Goal: Task Accomplishment & Management: Manage account settings

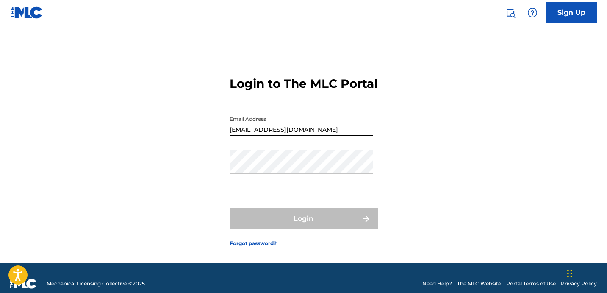
click at [375, 178] on form "Login to The MLC Portal Email Address [EMAIL_ADDRESS][DOMAIN_NAME] Password Log…" at bounding box center [304, 155] width 148 height 216
click at [283, 136] on input "Passwords not saved" at bounding box center [301, 123] width 143 height 24
click at [368, 136] on input "Passwords not saved" at bounding box center [301, 123] width 143 height 24
click at [326, 136] on input "Passwords not saved" at bounding box center [301, 123] width 143 height 24
click at [299, 136] on input "Passwords not saved" at bounding box center [301, 123] width 143 height 24
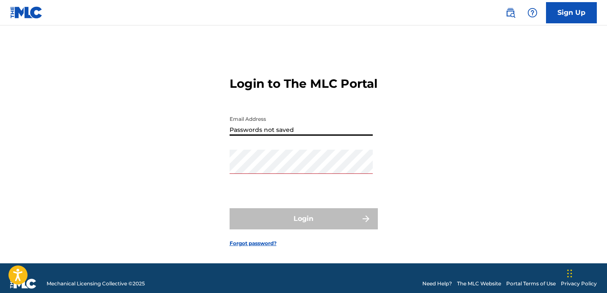
click at [278, 136] on input "Passwords not saved" at bounding box center [301, 123] width 143 height 24
click at [277, 136] on input "Passwords not saved" at bounding box center [301, 123] width 143 height 24
drag, startPoint x: 296, startPoint y: 141, endPoint x: 197, endPoint y: 141, distance: 99.1
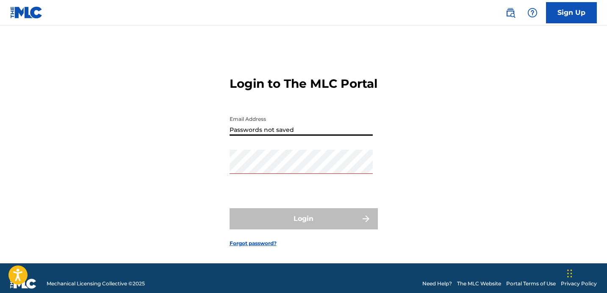
click at [197, 141] on div "Login to The MLC Portal Email Address Passwords not saved Password Login Forgot…" at bounding box center [303, 155] width 593 height 216
type input "[EMAIL_ADDRESS][DOMAIN_NAME]"
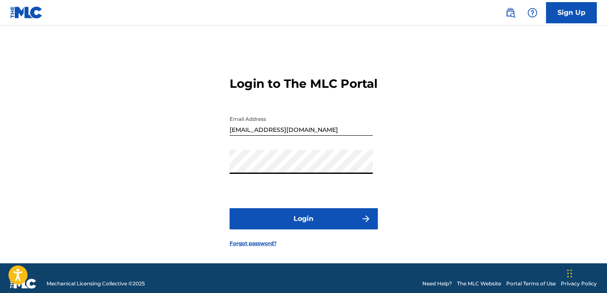
click at [278, 227] on button "Login" at bounding box center [304, 218] width 148 height 21
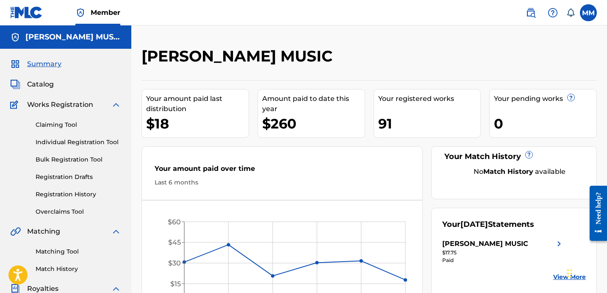
click at [35, 87] on span "Catalog" at bounding box center [40, 84] width 27 height 10
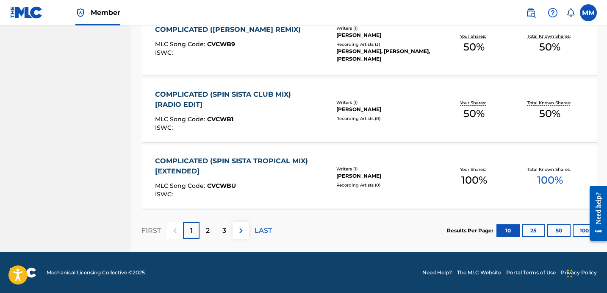
click at [207, 236] on div "2" at bounding box center [207, 230] width 17 height 17
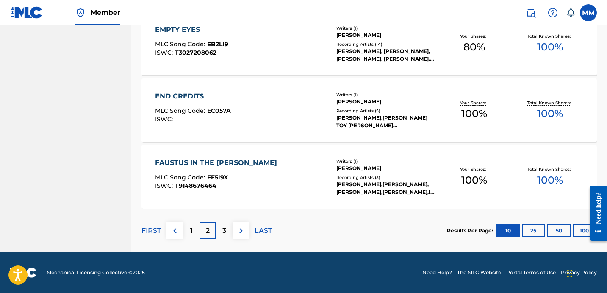
click at [224, 231] on p "3" at bounding box center [224, 230] width 4 height 10
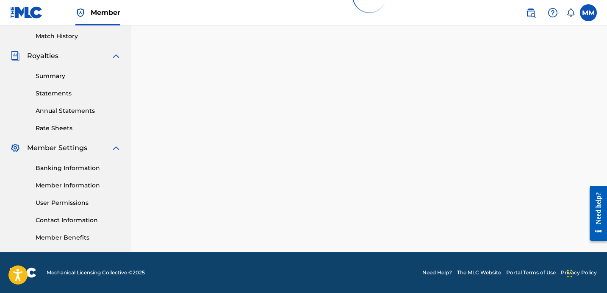
scroll to position [233, 0]
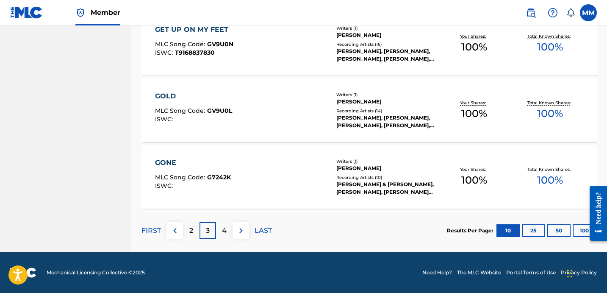
click at [228, 231] on div "4" at bounding box center [224, 230] width 17 height 17
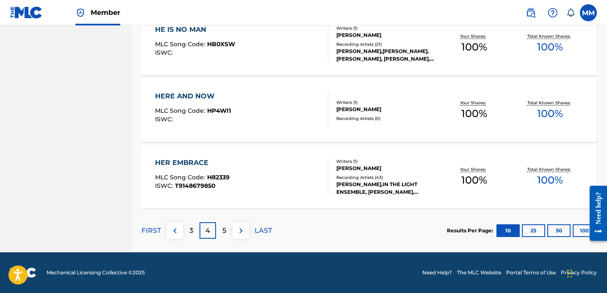
scroll to position [677, 0]
click at [221, 133] on div "HERE AND NOW MLC Song Code : HP4WI1 ISWC : Writers ( 1 ) [PERSON_NAME] Recordin…" at bounding box center [368, 110] width 455 height 64
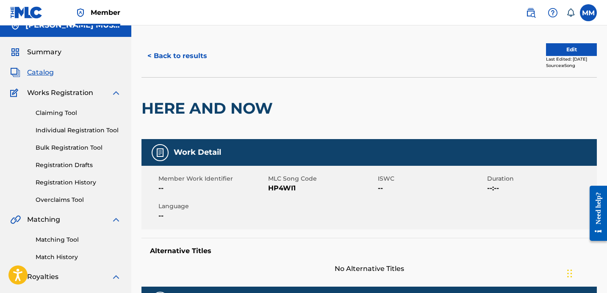
scroll to position [32, 0]
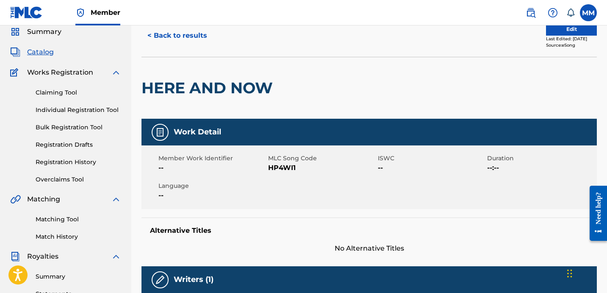
click at [562, 31] on button "Edit" at bounding box center [571, 29] width 51 height 13
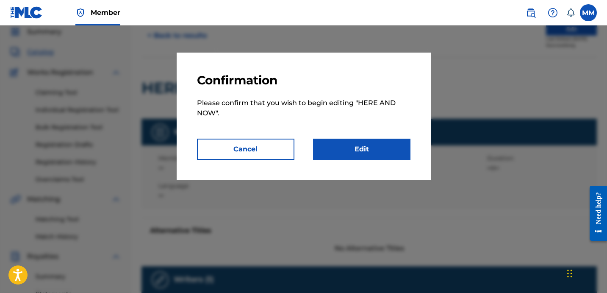
click at [344, 147] on link "Edit" at bounding box center [361, 149] width 97 height 21
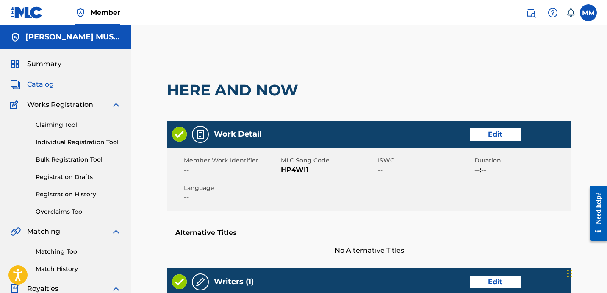
scroll to position [6, 0]
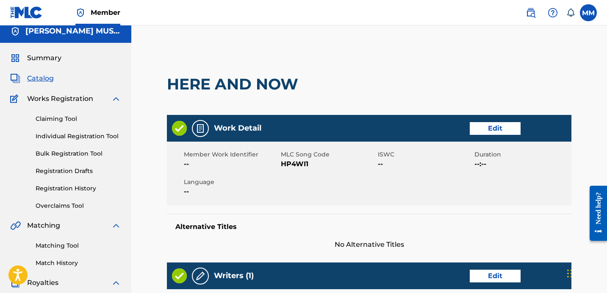
click at [487, 129] on link "Edit" at bounding box center [495, 128] width 51 height 13
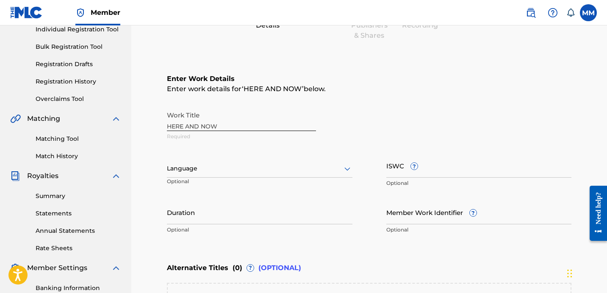
scroll to position [141, 0]
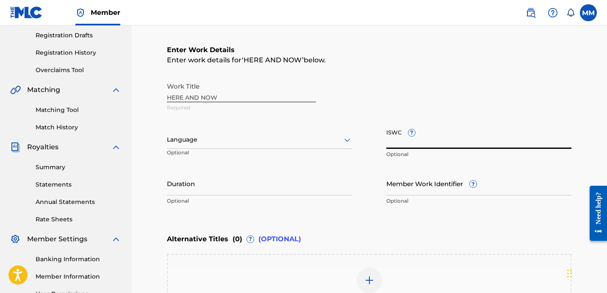
click at [392, 139] on input "ISWC ?" at bounding box center [479, 137] width 186 height 24
paste input "T3324856277"
type input "T3324856277"
click at [212, 186] on input "Duration" at bounding box center [260, 183] width 186 height 24
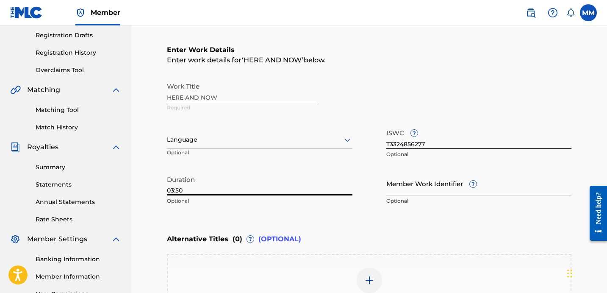
type input "03:50"
click at [229, 139] on div at bounding box center [260, 139] width 186 height 11
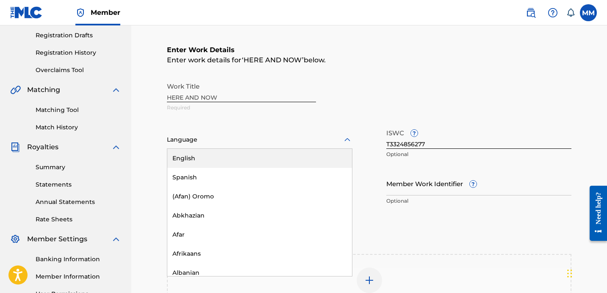
click at [226, 157] on div "English" at bounding box center [259, 158] width 185 height 19
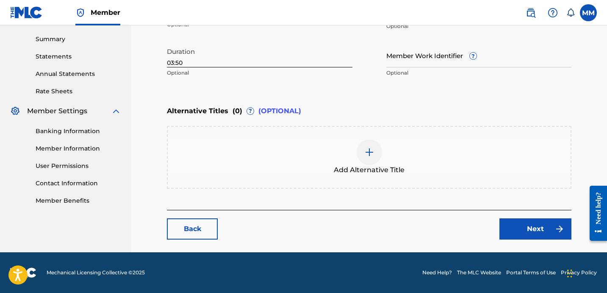
scroll to position [269, 0]
click at [535, 233] on link "Next" at bounding box center [535, 228] width 72 height 21
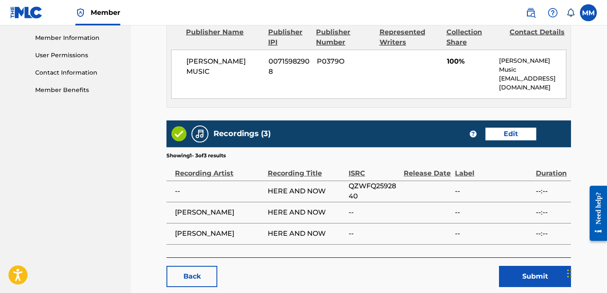
scroll to position [384, 0]
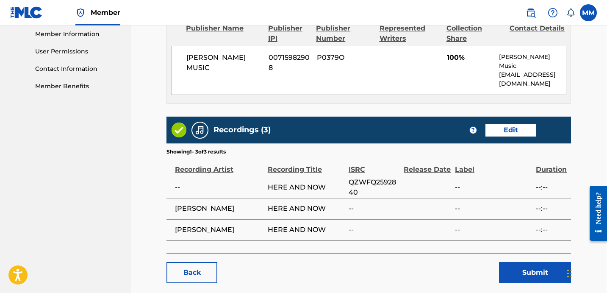
click at [496, 124] on link "Edit" at bounding box center [510, 130] width 51 height 13
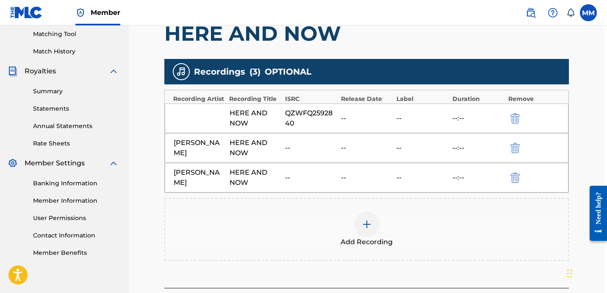
scroll to position [295, 3]
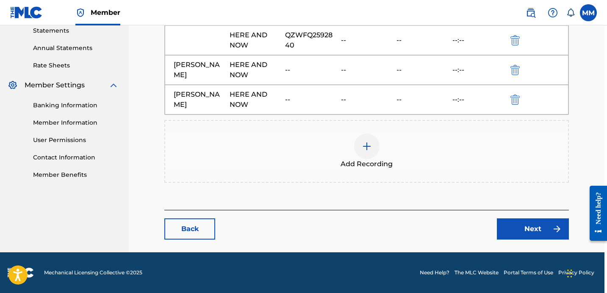
click at [258, 71] on div "HERE AND NOW" at bounding box center [256, 70] width 52 height 20
click at [220, 68] on div "[PERSON_NAME]" at bounding box center [200, 70] width 52 height 20
click at [222, 45] on div "HERE AND NOW QZWFQ2592840 -- -- --:--" at bounding box center [367, 40] width 404 height 30
click at [236, 56] on div "[PERSON_NAME] HERE AND NOW -- -- -- --:--" at bounding box center [367, 70] width 404 height 30
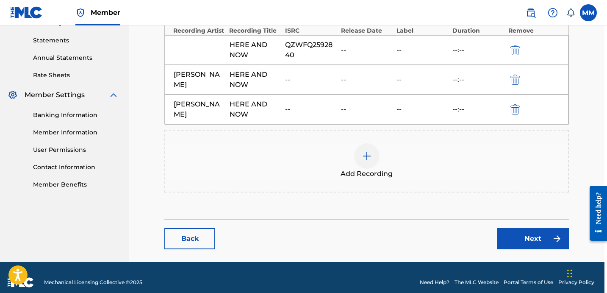
scroll to position [266, 3]
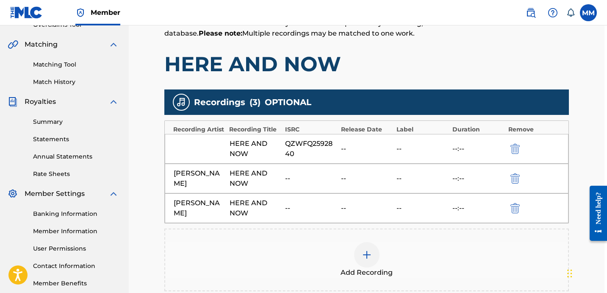
click at [272, 144] on div "HERE AND NOW" at bounding box center [256, 149] width 52 height 20
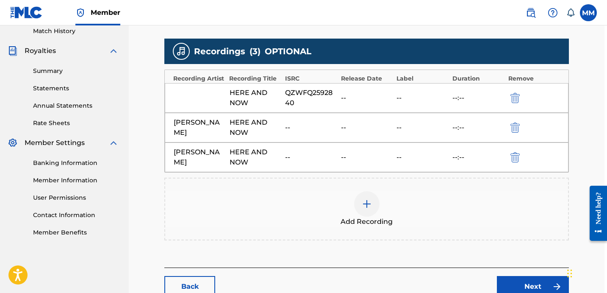
scroll to position [245, 3]
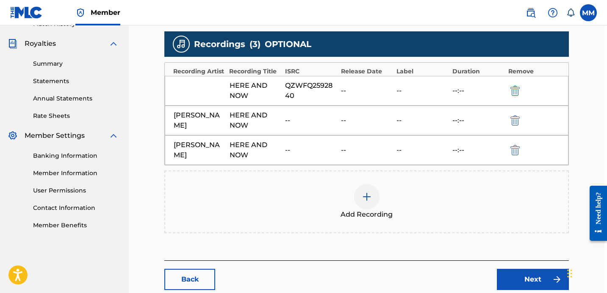
click at [374, 208] on div "Add Recording" at bounding box center [366, 202] width 403 height 36
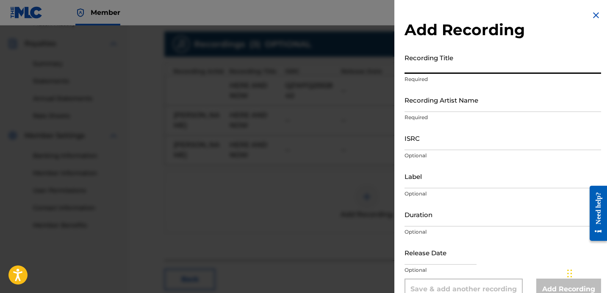
click at [458, 69] on input "Recording Title" at bounding box center [502, 62] width 197 height 24
type input "HERE AND NOW"
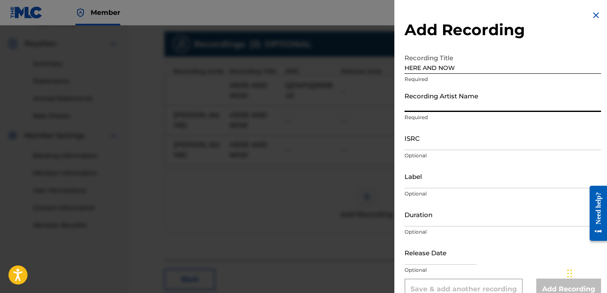
click at [452, 93] on input "Recording Artist Name" at bounding box center [502, 100] width 197 height 24
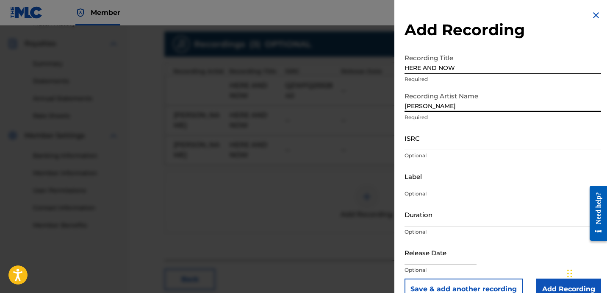
click at [404, 104] on input "[PERSON_NAME]" at bounding box center [502, 100] width 197 height 24
click at [544, 108] on input "[PERSON_NAME] (FEAT. [PERSON_NAME]" at bounding box center [502, 100] width 197 height 24
type input "[PERSON_NAME] (FEAT. [PERSON_NAME])"
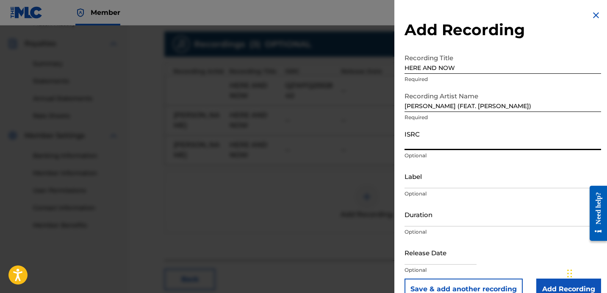
click at [441, 144] on input "ISRC" at bounding box center [502, 138] width 197 height 24
click at [513, 0] on div "Add Recording Recording Title HERE AND NOW Required Recording Artist Name [PERS…" at bounding box center [502, 155] width 217 height 310
click at [457, 134] on input "ISRC" at bounding box center [502, 138] width 197 height 24
paste input "QZWFQ2592840"
type input "QZWFQ2592840"
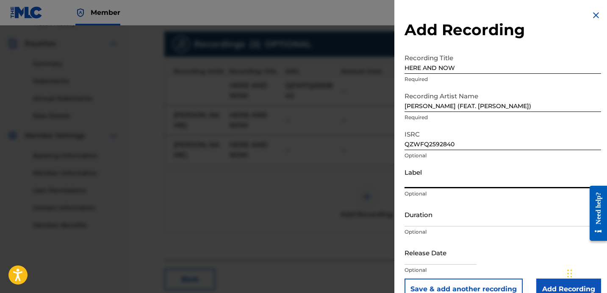
click at [436, 180] on input "Label" at bounding box center [502, 176] width 197 height 24
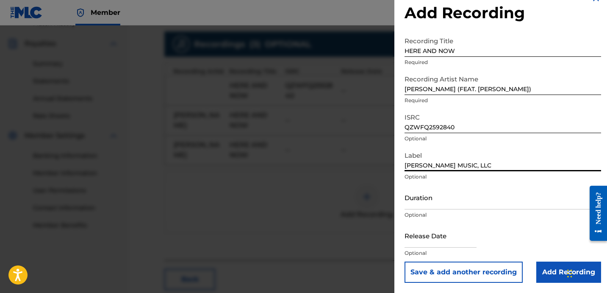
type input "[PERSON_NAME] MUSIC, LLC"
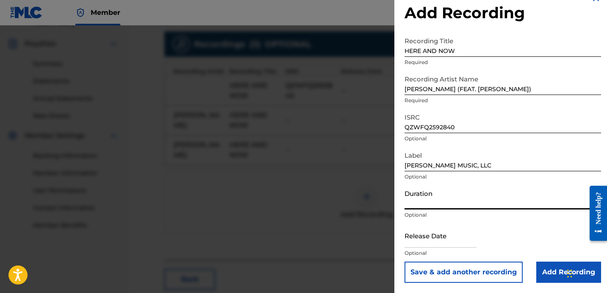
click at [433, 204] on input "Duration" at bounding box center [502, 197] width 197 height 24
type input "03:50"
click at [427, 236] on input "text" at bounding box center [440, 235] width 72 height 24
select select "7"
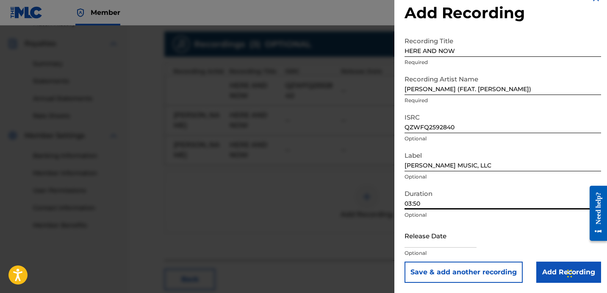
select select "2025"
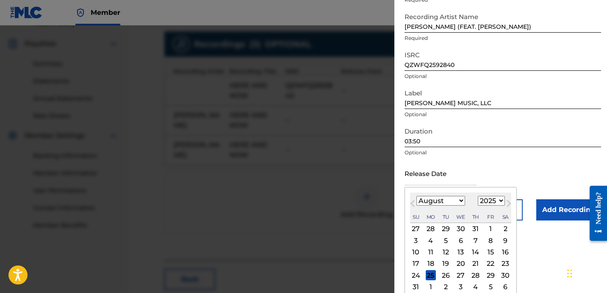
click at [488, 277] on div "29" at bounding box center [490, 275] width 10 height 10
type input "[DATE]"
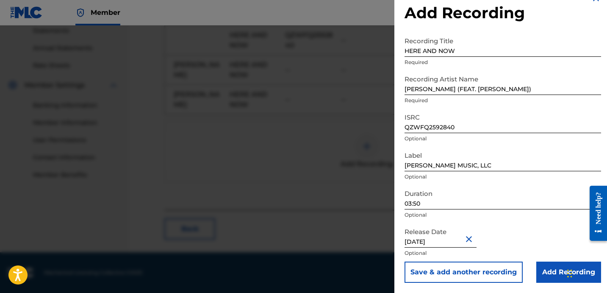
scroll to position [295, 3]
click at [547, 272] on input "Add Recording" at bounding box center [568, 271] width 65 height 21
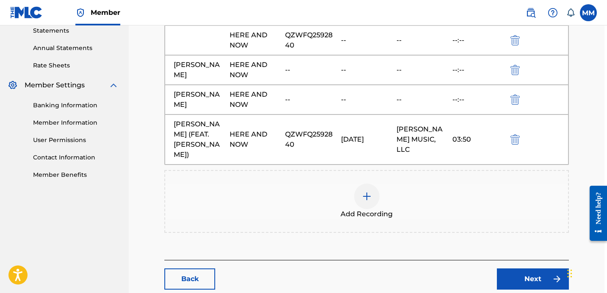
click at [515, 43] on img "submit" at bounding box center [514, 40] width 9 height 10
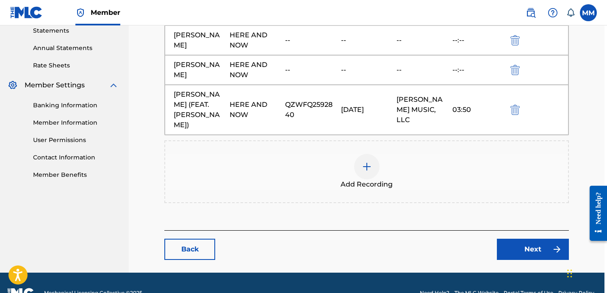
click at [514, 42] on img "submit" at bounding box center [514, 40] width 9 height 10
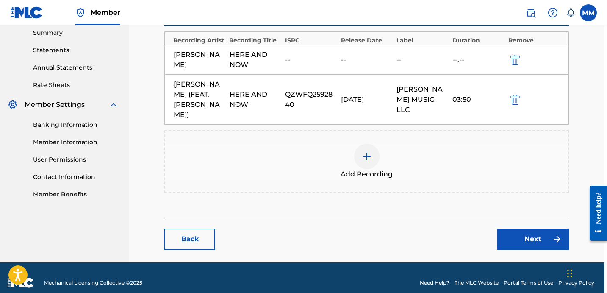
click at [516, 58] on img "submit" at bounding box center [514, 60] width 9 height 10
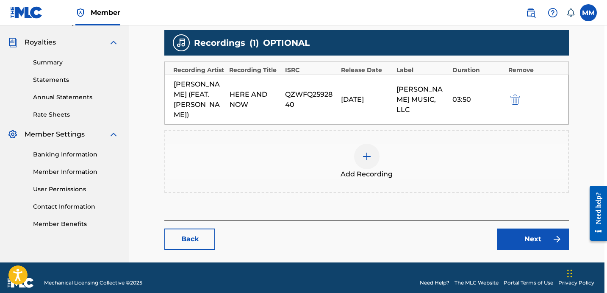
click at [527, 230] on link "Next" at bounding box center [533, 238] width 72 height 21
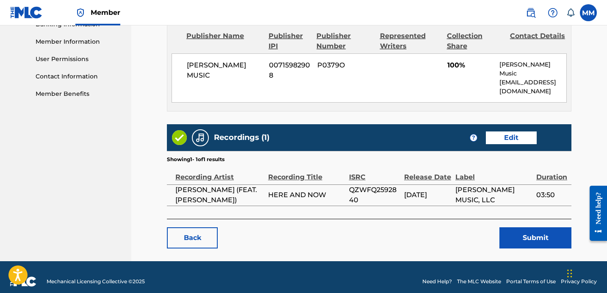
scroll to position [376, 0]
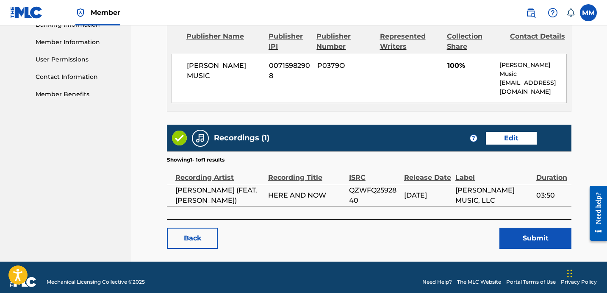
click at [544, 232] on button "Submit" at bounding box center [535, 237] width 72 height 21
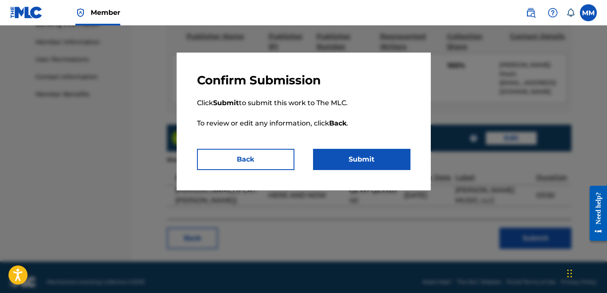
click at [366, 157] on button "Submit" at bounding box center [361, 159] width 97 height 21
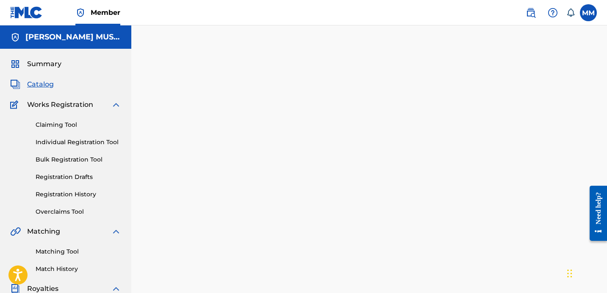
click at [70, 161] on link "Bulk Registration Tool" at bounding box center [79, 159] width 86 height 9
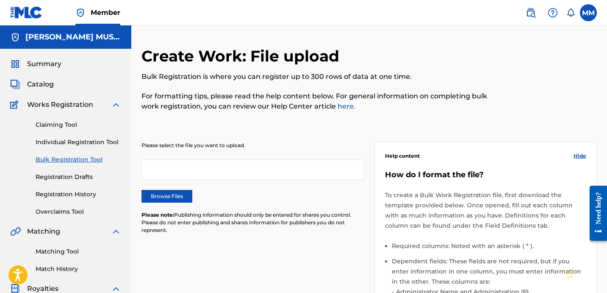
scroll to position [6, 0]
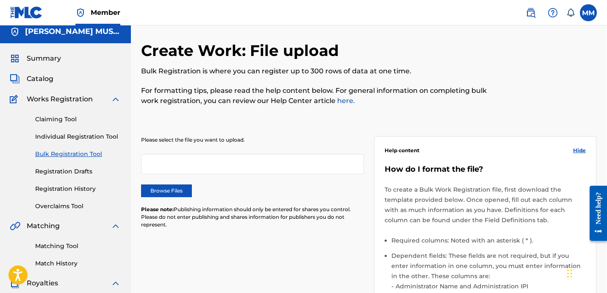
click at [64, 116] on link "Claiming Tool" at bounding box center [78, 119] width 86 height 9
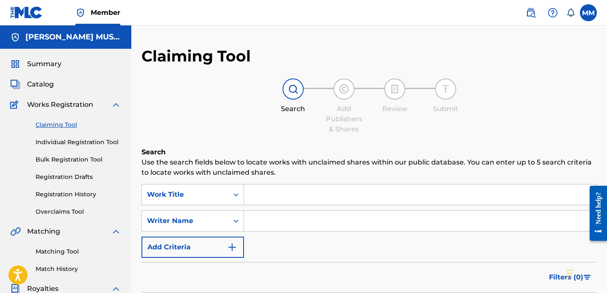
click at [83, 140] on link "Individual Registration Tool" at bounding box center [79, 142] width 86 height 9
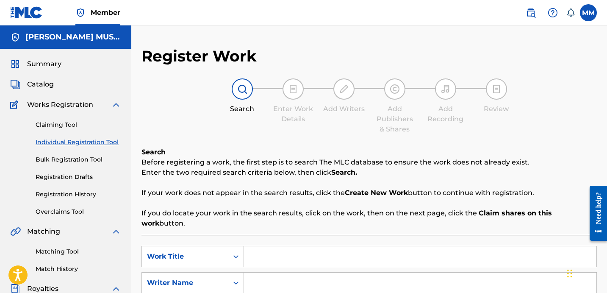
scroll to position [69, 0]
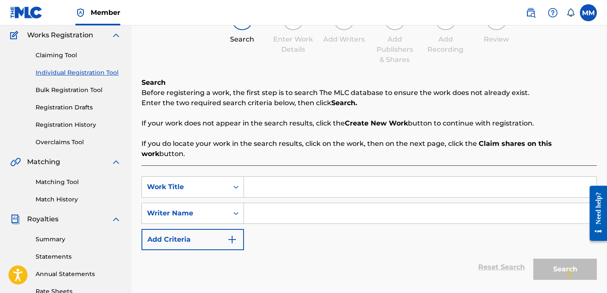
click at [316, 177] on input "Search Form" at bounding box center [420, 187] width 352 height 20
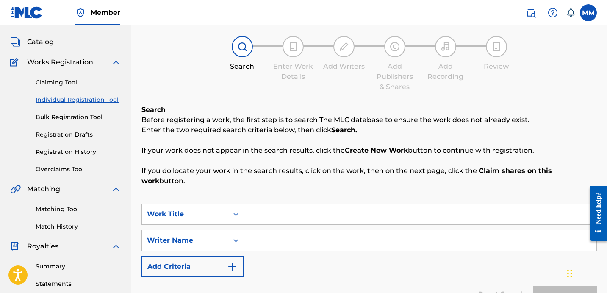
scroll to position [43, 0]
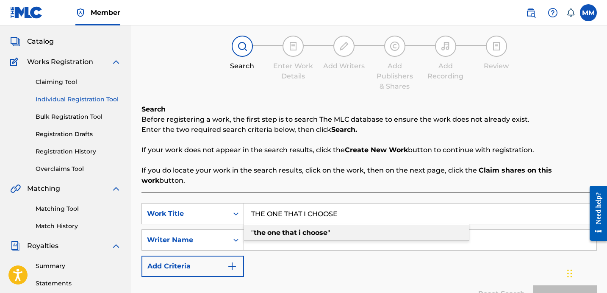
click at [321, 228] on strong "choose" at bounding box center [314, 232] width 25 height 8
type input ""the one that i choose""
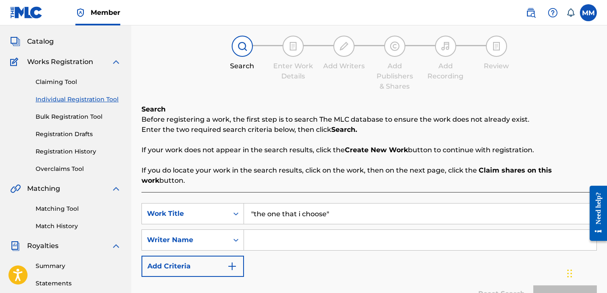
click at [310, 230] on input "Search Form" at bounding box center [420, 240] width 352 height 20
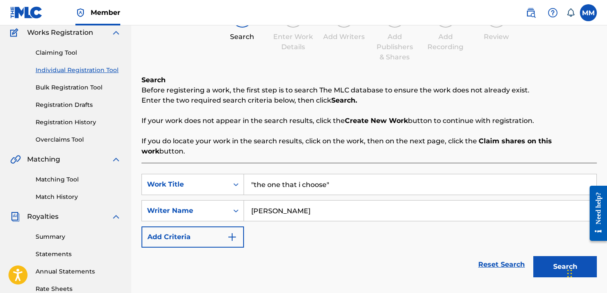
scroll to position [84, 0]
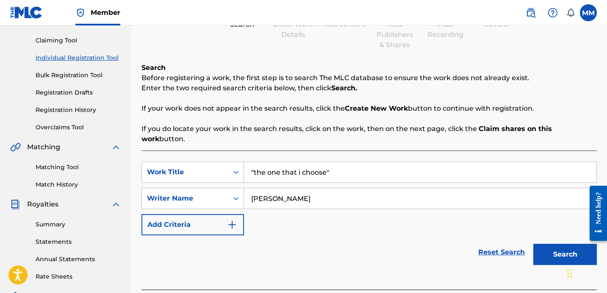
type input "[PERSON_NAME]"
click at [561, 248] on button "Search" at bounding box center [565, 254] width 64 height 21
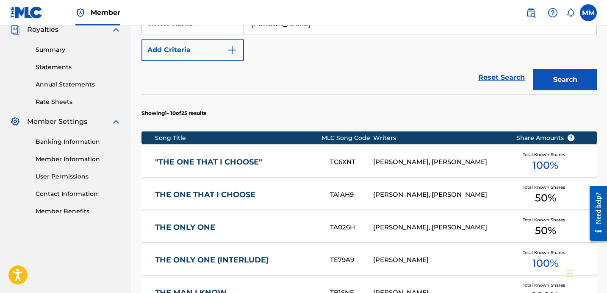
scroll to position [22, 0]
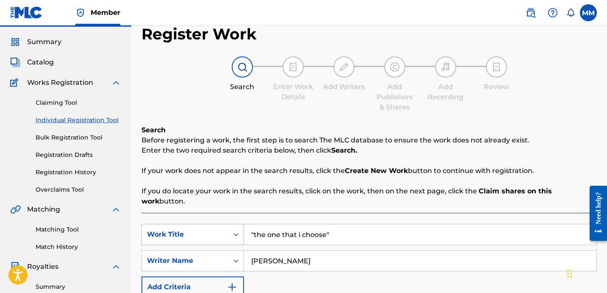
drag, startPoint x: 360, startPoint y: 229, endPoint x: 214, endPoint y: 229, distance: 145.7
click at [214, 229] on div "SearchWithCriteriac6c505d9-ee3f-49ed-9c96-cab9a17d8afb Work Title "the one that…" at bounding box center [368, 234] width 455 height 21
drag, startPoint x: 383, startPoint y: 220, endPoint x: 267, endPoint y: 217, distance: 116.1
click at [268, 224] on input ""the one that i choose"" at bounding box center [420, 234] width 352 height 20
click at [280, 249] on strong "undercover" at bounding box center [271, 253] width 41 height 8
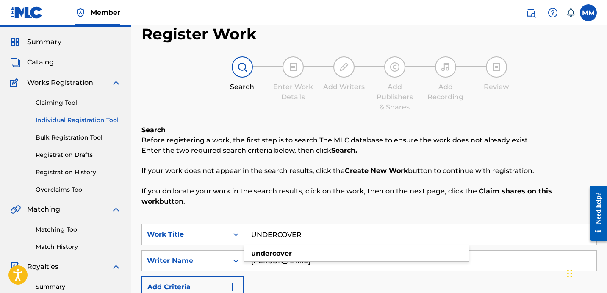
type input "undercover"
click at [305, 266] on div "SearchWithCriteriac6c505d9-ee3f-49ed-9c96-cab9a17d8afb Work Title undercover Se…" at bounding box center [368, 261] width 455 height 74
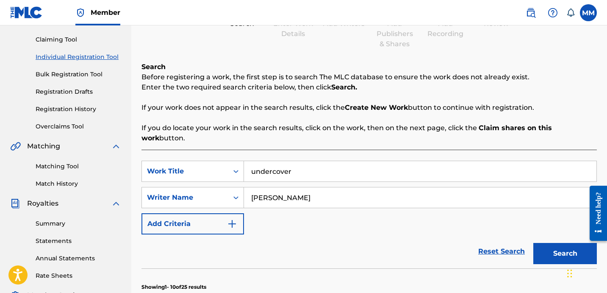
click at [537, 244] on button "Search" at bounding box center [565, 253] width 64 height 21
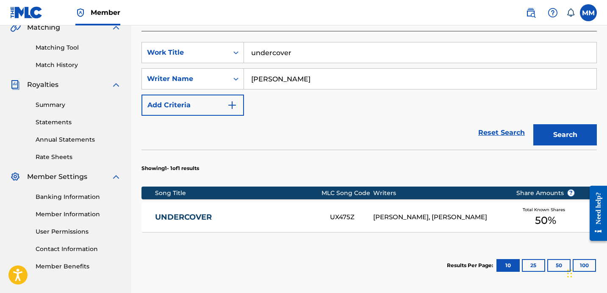
scroll to position [204, 0]
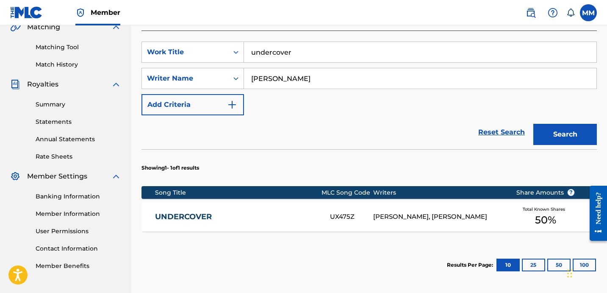
click at [391, 212] on div "[PERSON_NAME], [PERSON_NAME]" at bounding box center [438, 217] width 130 height 10
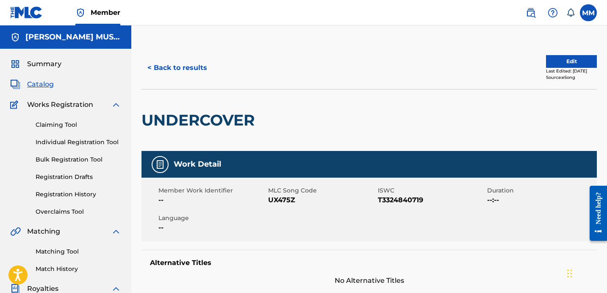
click at [558, 62] on button "Edit" at bounding box center [571, 61] width 51 height 13
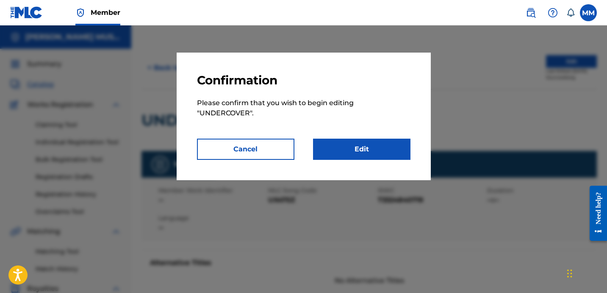
click at [363, 143] on link "Edit" at bounding box center [361, 149] width 97 height 21
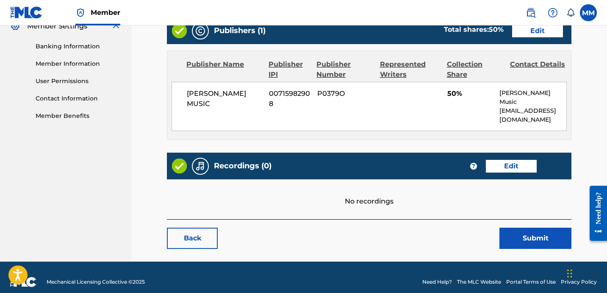
scroll to position [354, 0]
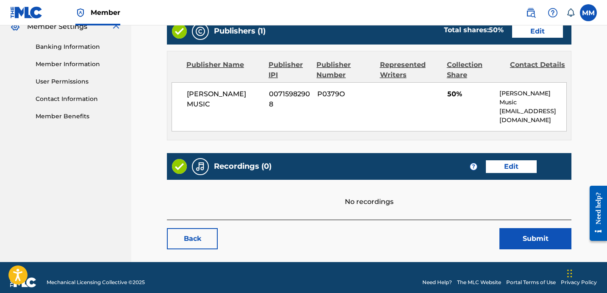
click at [521, 160] on link "Edit" at bounding box center [511, 166] width 51 height 13
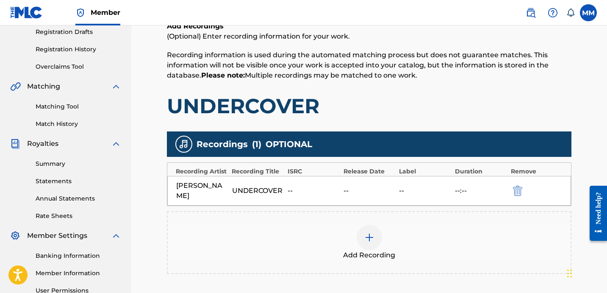
scroll to position [184, 0]
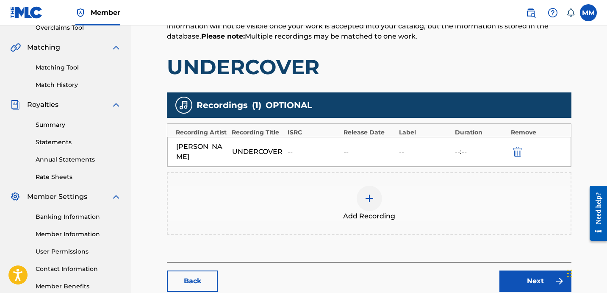
click at [363, 203] on div at bounding box center [369, 198] width 25 height 25
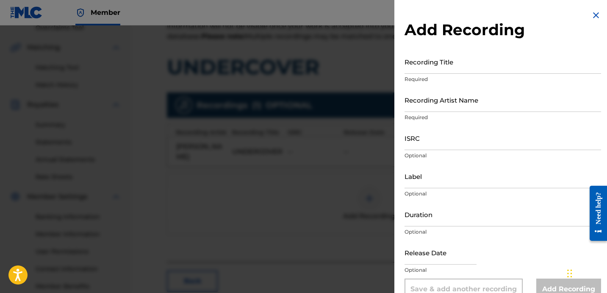
scroll to position [8, 0]
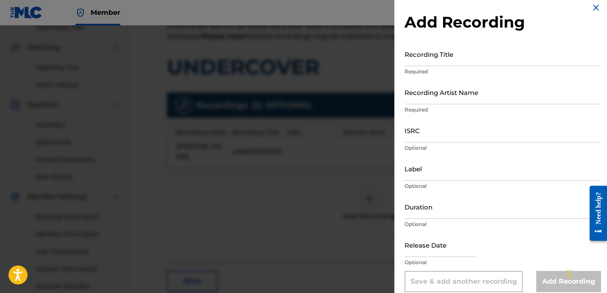
click at [447, 58] on input "Recording Title" at bounding box center [502, 54] width 197 height 24
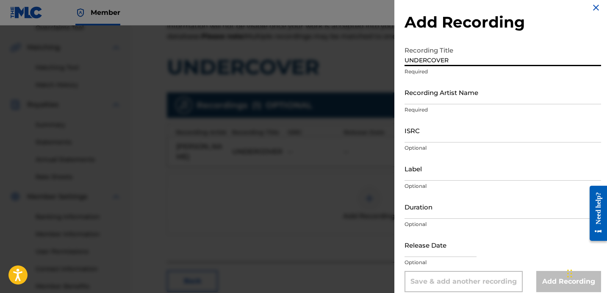
type input "UNDERCOVER"
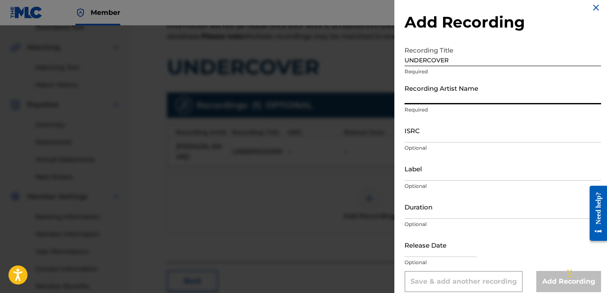
click at [456, 93] on input "Recording Artist Name" at bounding box center [502, 92] width 197 height 24
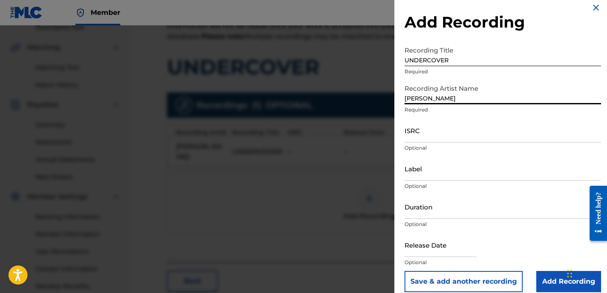
type input "[PERSON_NAME]"
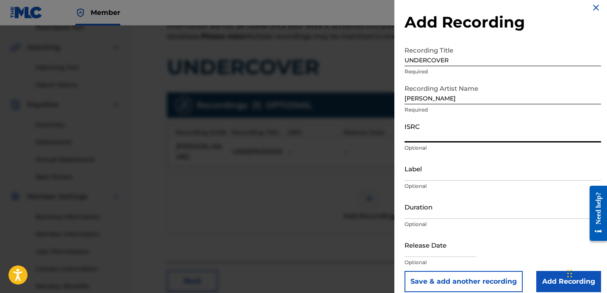
click at [445, 130] on input "ISRC" at bounding box center [502, 130] width 197 height 24
paste input "TCAJP2522947"
type input "TCAJP2522947"
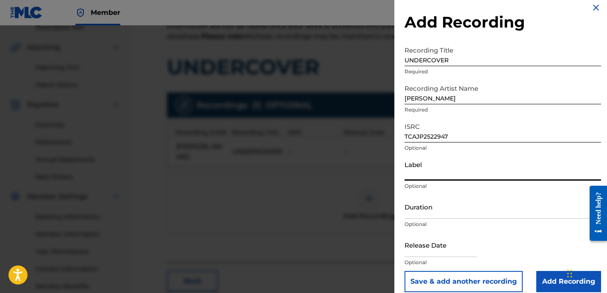
click at [434, 176] on input "Label" at bounding box center [502, 168] width 197 height 24
type input "[PERSON_NAME] MUSIC, LLC"
click at [418, 208] on input "Duration" at bounding box center [502, 206] width 197 height 24
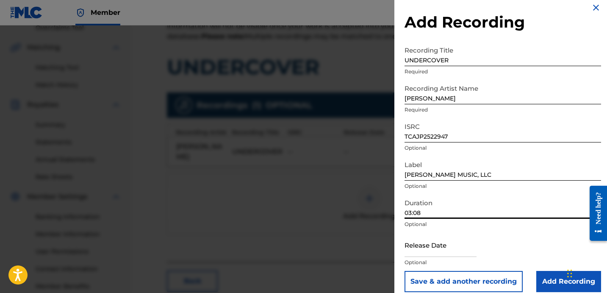
type input "03:08"
click at [415, 247] on input "text" at bounding box center [440, 245] width 72 height 24
select select "7"
select select "2025"
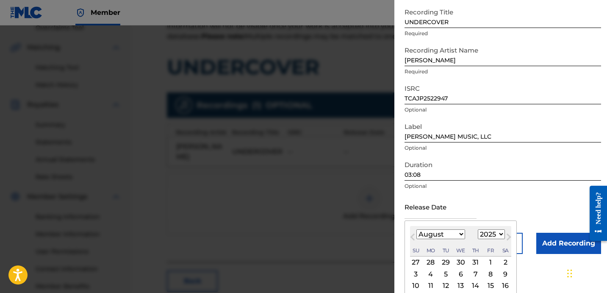
scroll to position [49, 0]
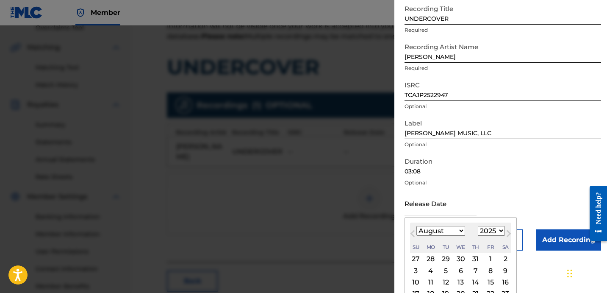
select select "5"
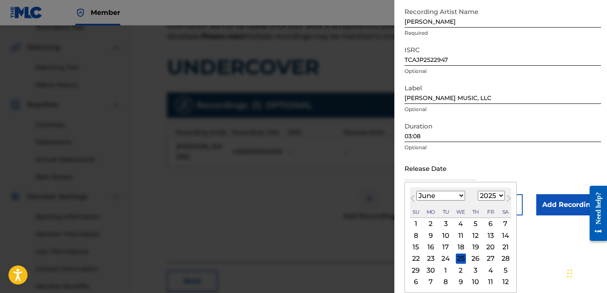
click at [485, 226] on div "6" at bounding box center [490, 224] width 10 height 10
type input "[DATE]"
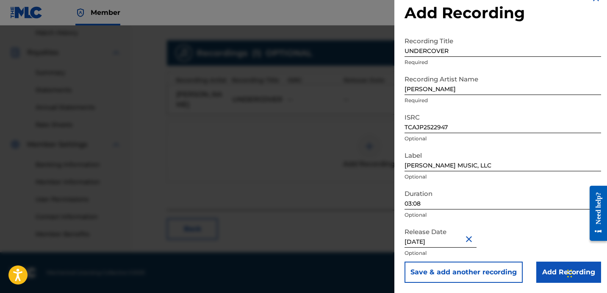
scroll to position [236, 0]
click at [545, 266] on input "Add Recording" at bounding box center [568, 271] width 65 height 21
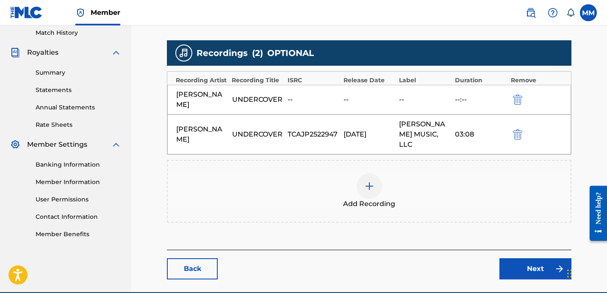
click at [546, 258] on link "Next" at bounding box center [535, 268] width 72 height 21
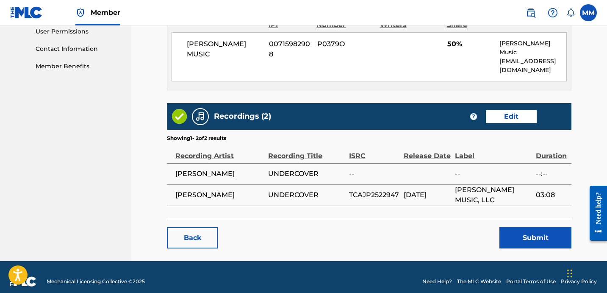
scroll to position [403, 0]
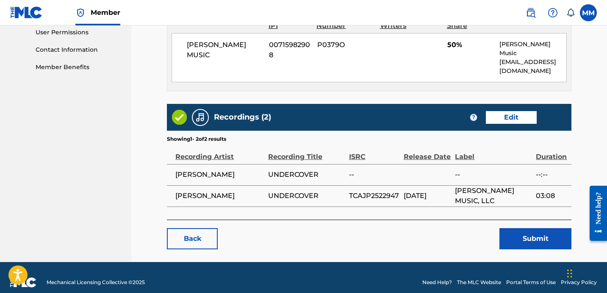
click at [526, 228] on button "Submit" at bounding box center [535, 238] width 72 height 21
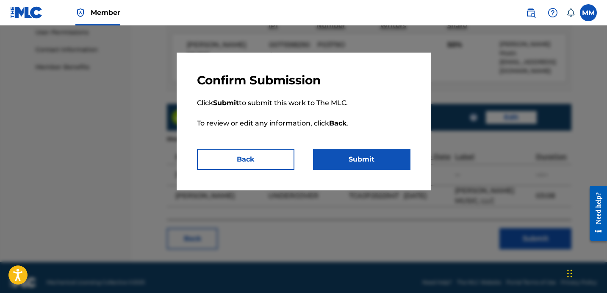
click at [378, 162] on button "Submit" at bounding box center [361, 159] width 97 height 21
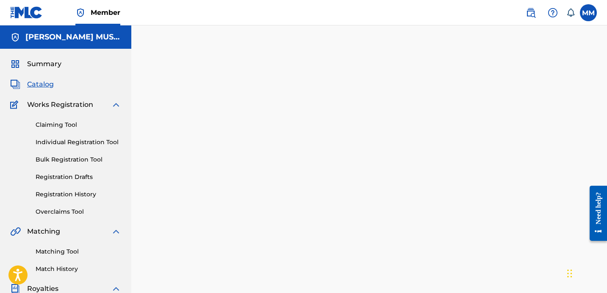
click at [49, 86] on span "Catalog" at bounding box center [40, 84] width 27 height 10
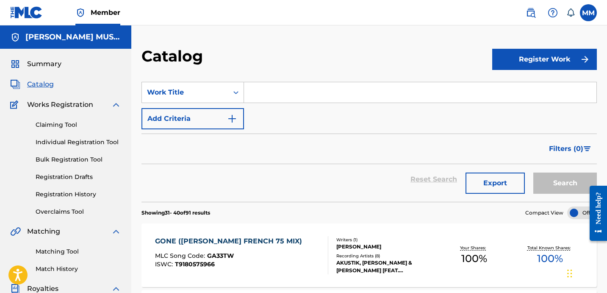
click at [270, 94] on input "Search Form" at bounding box center [420, 92] width 352 height 20
click at [69, 127] on link "Claiming Tool" at bounding box center [79, 124] width 86 height 9
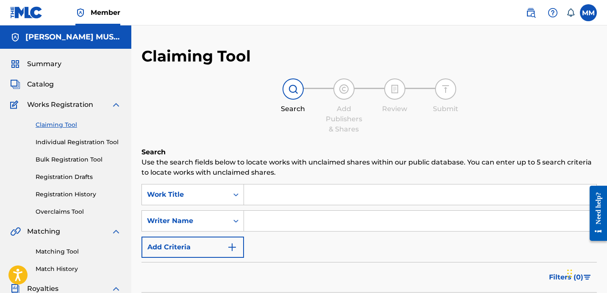
click at [279, 189] on input "Search Form" at bounding box center [420, 194] width 352 height 20
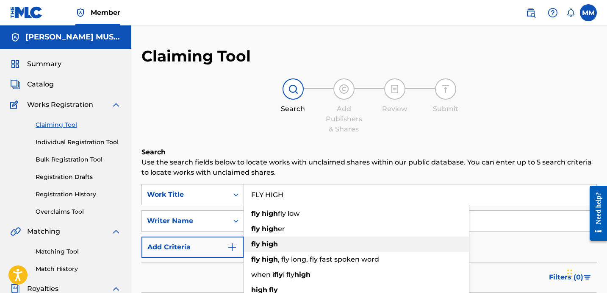
click at [281, 247] on div "fly high" at bounding box center [356, 243] width 225 height 15
type input "fly high"
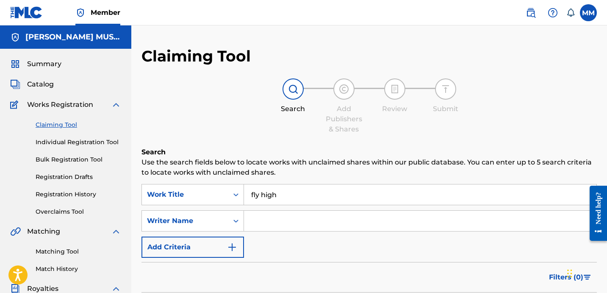
click at [281, 226] on input "Search Form" at bounding box center [420, 221] width 352 height 20
type input "[PERSON_NAME]"
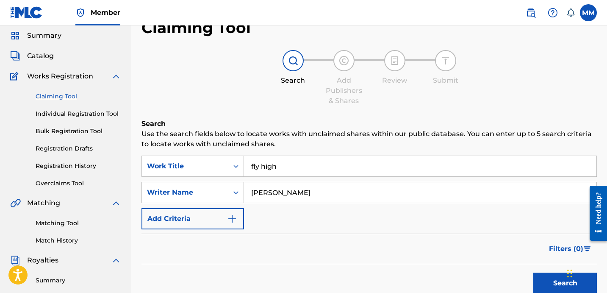
scroll to position [44, 0]
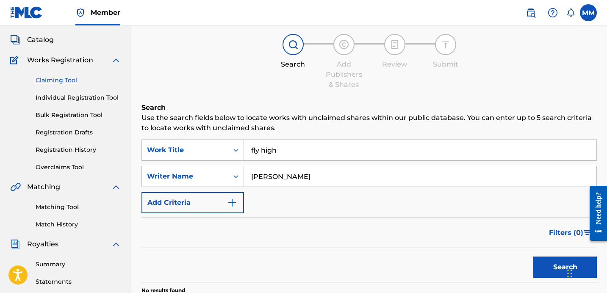
click at [552, 263] on button "Search" at bounding box center [565, 266] width 64 height 21
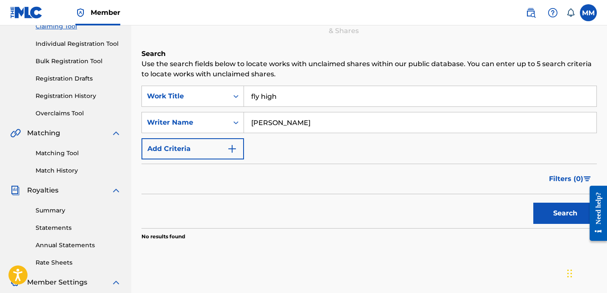
scroll to position [175, 0]
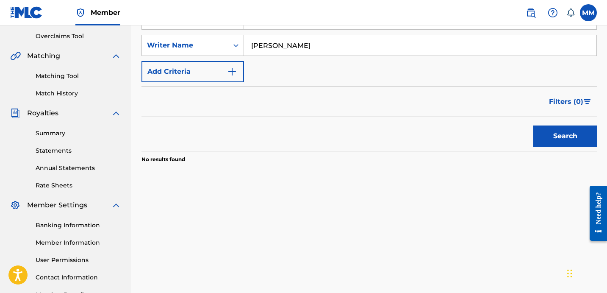
click at [551, 137] on button "Search" at bounding box center [565, 135] width 64 height 21
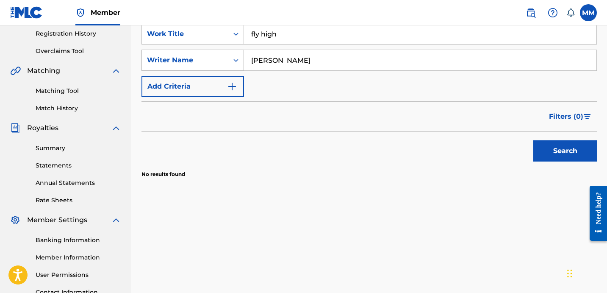
drag, startPoint x: 326, startPoint y: 58, endPoint x: 208, endPoint y: 54, distance: 118.7
click at [208, 54] on div "SearchWithCriteriace2d2903-c3b1-4bbf-be31-afac1bd3325b Writer Name [PERSON_NAME]" at bounding box center [368, 60] width 455 height 21
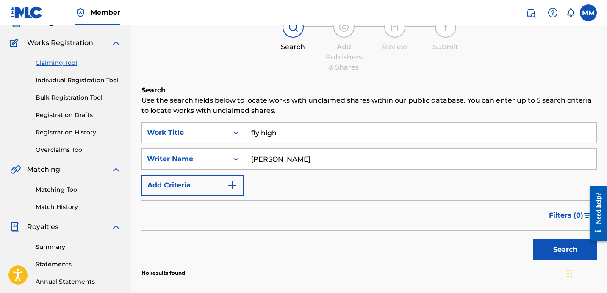
scroll to position [13, 0]
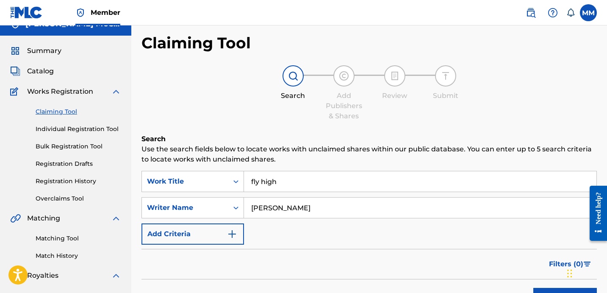
click at [116, 95] on img at bounding box center [116, 91] width 10 height 10
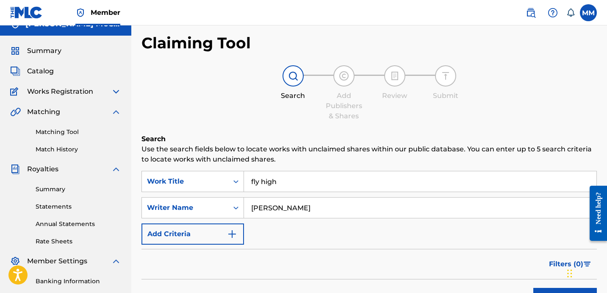
click at [56, 90] on span "Works Registration" at bounding box center [60, 91] width 66 height 10
click at [44, 66] on span "Catalog" at bounding box center [40, 71] width 27 height 10
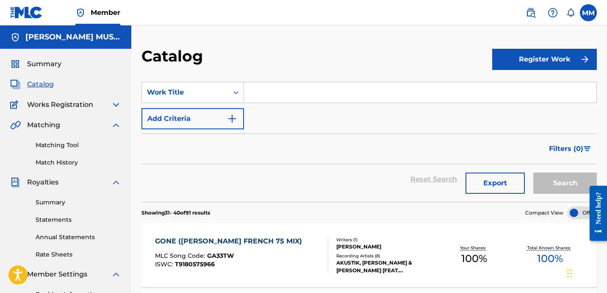
click at [523, 64] on button "Register Work" at bounding box center [544, 59] width 105 height 21
click at [523, 88] on link "Individual" at bounding box center [544, 87] width 105 height 20
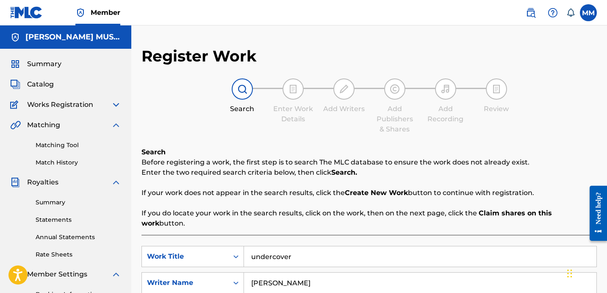
scroll to position [65, 0]
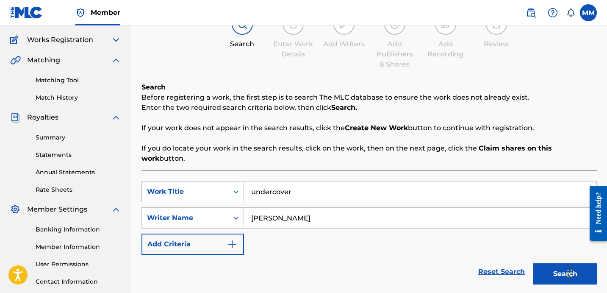
drag, startPoint x: 304, startPoint y: 181, endPoint x: 226, endPoint y: 181, distance: 77.5
click at [230, 181] on div "SearchWithCriteriac6c505d9-ee3f-49ed-9c96-cab9a17d8afb Work Title undercover" at bounding box center [368, 191] width 455 height 21
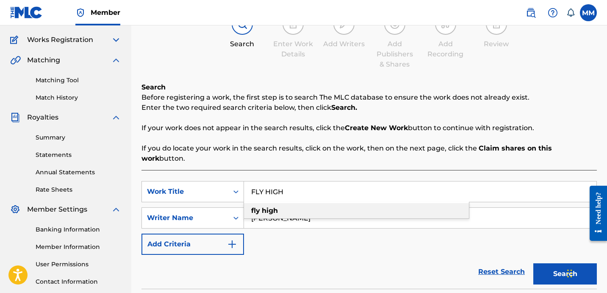
click at [302, 203] on div "fly high" at bounding box center [356, 210] width 225 height 15
type input "fly high"
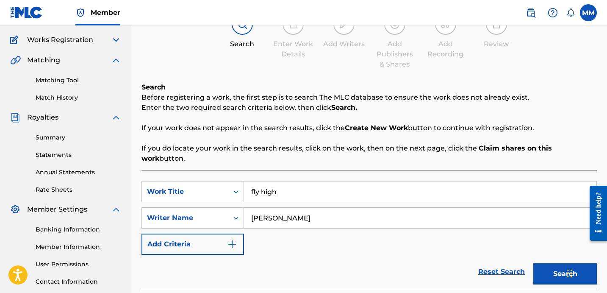
click at [564, 265] on button "Search" at bounding box center [565, 273] width 64 height 21
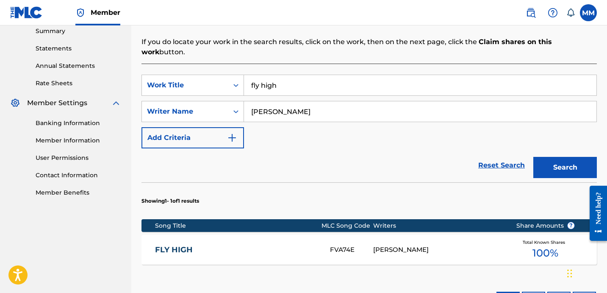
scroll to position [175, 0]
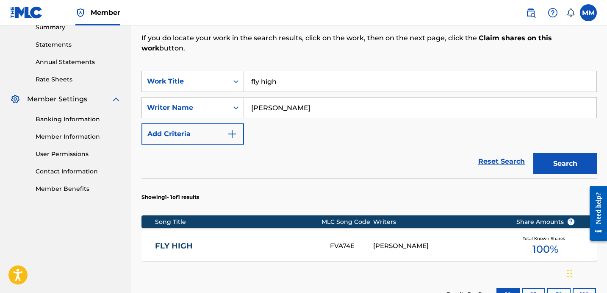
click at [349, 241] on div "FVA74E" at bounding box center [351, 246] width 43 height 10
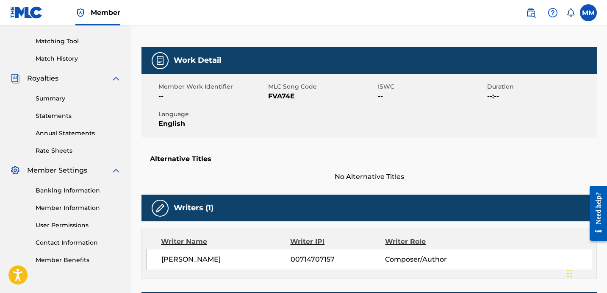
scroll to position [17, 0]
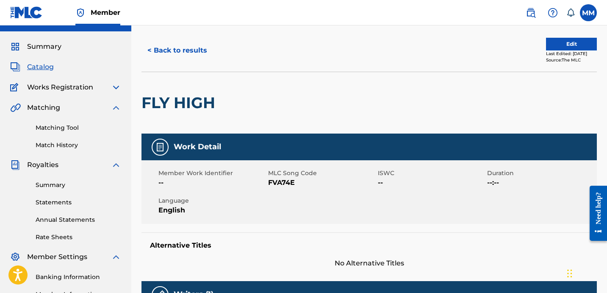
click at [571, 45] on button "Edit" at bounding box center [571, 44] width 51 height 13
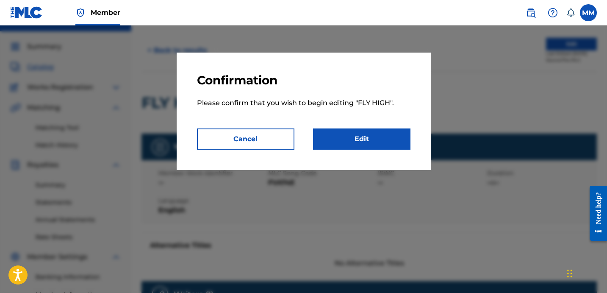
click at [357, 136] on link "Edit" at bounding box center [361, 138] width 97 height 21
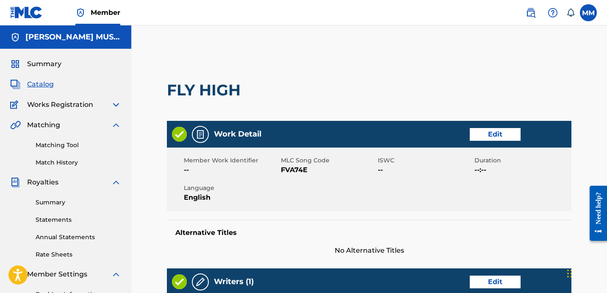
click at [510, 133] on link "Edit" at bounding box center [495, 134] width 51 height 13
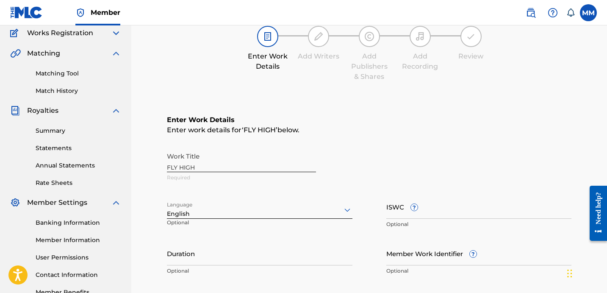
scroll to position [119, 0]
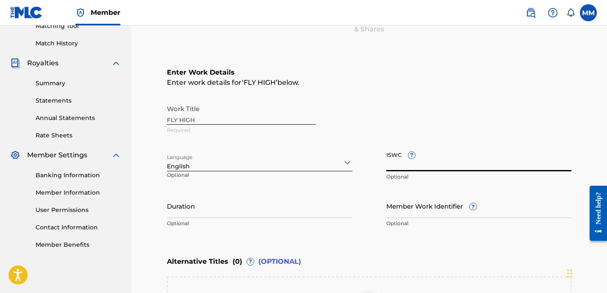
click at [391, 161] on input "ISWC ?" at bounding box center [479, 159] width 186 height 24
paste input "T9162934512"
type input "T9162934512"
click at [244, 204] on input "Duration" at bounding box center [260, 206] width 186 height 24
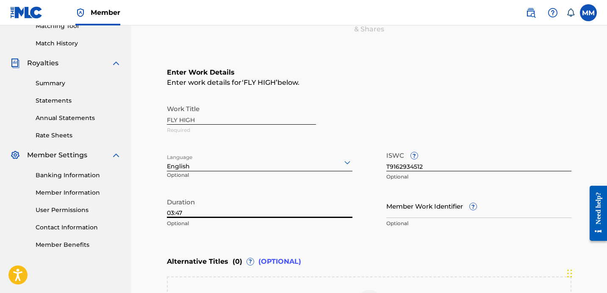
type input "03:47"
click at [397, 244] on div "Enter Work Details Enter work details for ‘ FLY HIGH ’ below. Work Title FLY HI…" at bounding box center [369, 149] width 404 height 205
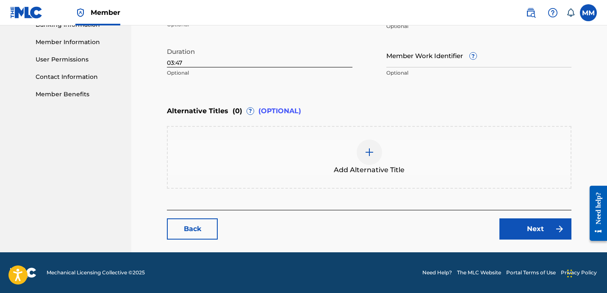
scroll to position [269, 0]
click at [519, 226] on link "Next" at bounding box center [535, 228] width 72 height 21
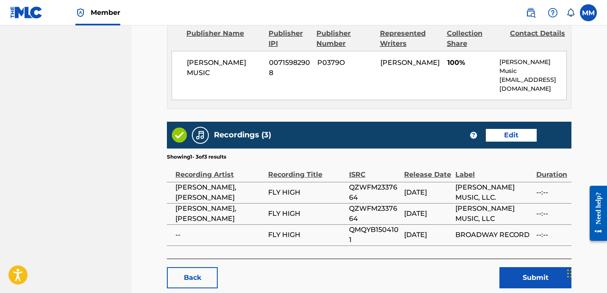
scroll to position [411, 0]
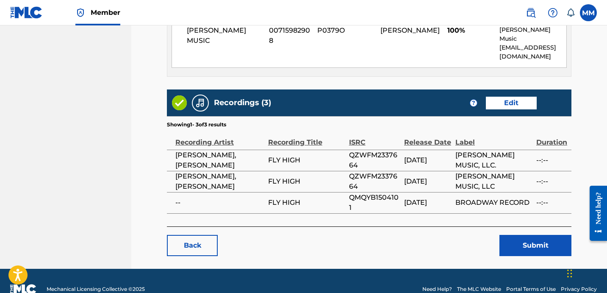
click at [508, 97] on link "Edit" at bounding box center [511, 103] width 51 height 13
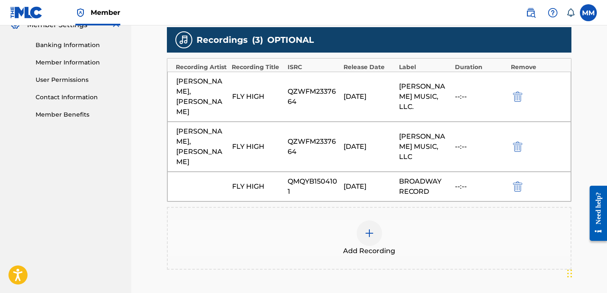
scroll to position [262, 0]
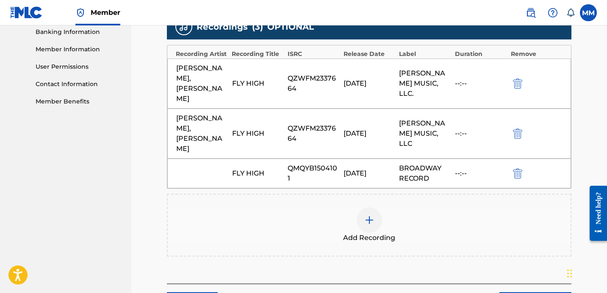
click at [311, 86] on div "[PERSON_NAME], [PERSON_NAME] FLY HIGH QZWFM2337664 [DATE] [PERSON_NAME] MUSIC, …" at bounding box center [369, 83] width 404 height 50
click at [305, 76] on div "QZWFM2337664" at bounding box center [314, 83] width 52 height 20
click at [372, 215] on img at bounding box center [369, 220] width 10 height 10
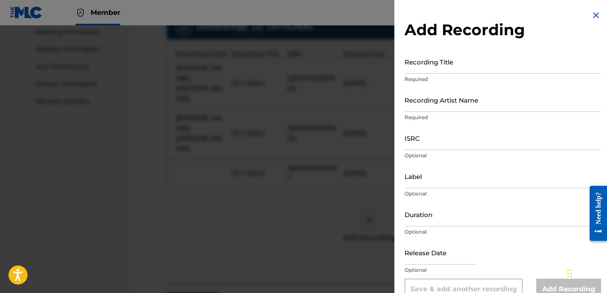
scroll to position [0, 0]
click at [595, 15] on img at bounding box center [596, 15] width 10 height 10
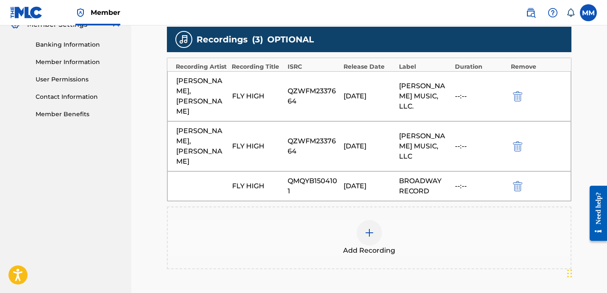
scroll to position [244, 0]
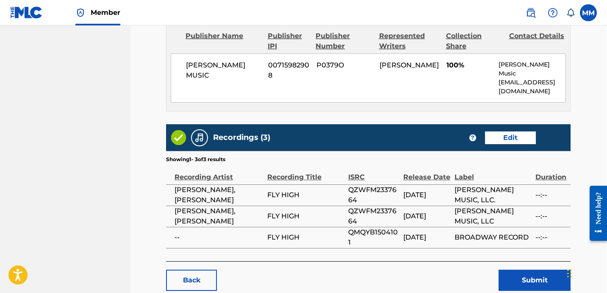
scroll to position [388, 1]
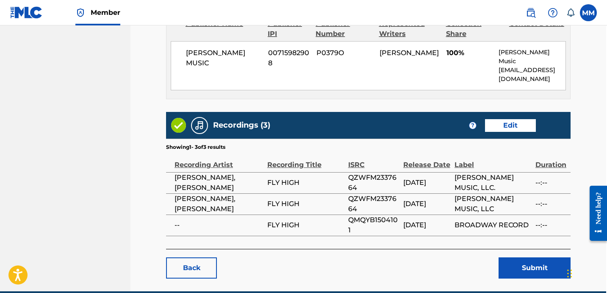
click at [531, 263] on button "Submit" at bounding box center [535, 267] width 72 height 21
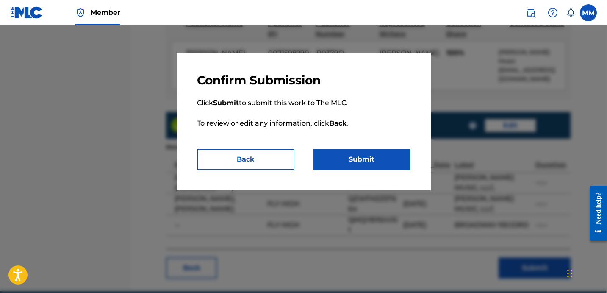
click at [373, 152] on button "Submit" at bounding box center [361, 159] width 97 height 21
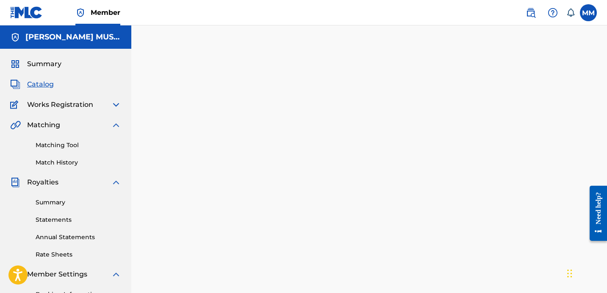
click at [47, 103] on span "Works Registration" at bounding box center [60, 105] width 66 height 10
click at [56, 106] on span "Works Registration" at bounding box center [60, 105] width 66 height 10
click at [68, 107] on span "Works Registration" at bounding box center [60, 105] width 66 height 10
click at [113, 105] on img at bounding box center [116, 105] width 10 height 10
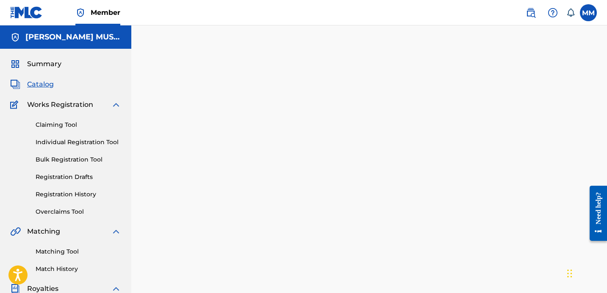
click at [63, 122] on link "Claiming Tool" at bounding box center [79, 124] width 86 height 9
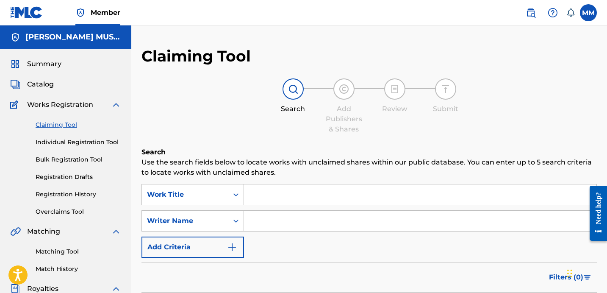
click at [291, 197] on input "Search Form" at bounding box center [420, 194] width 352 height 20
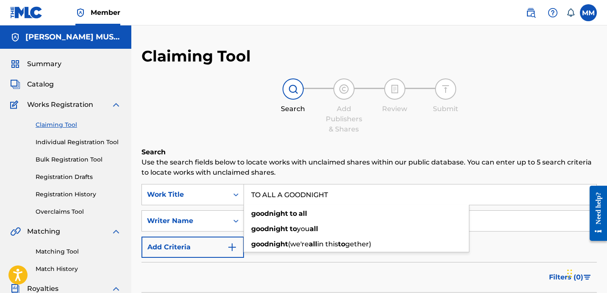
type input "TO ALL A GOODNIGHT"
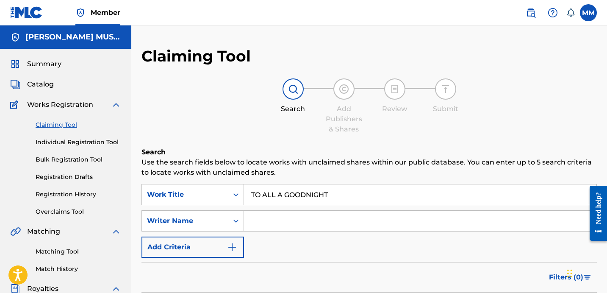
click at [304, 218] on input "Search Form" at bounding box center [420, 221] width 352 height 20
type input "[PERSON_NAME]"
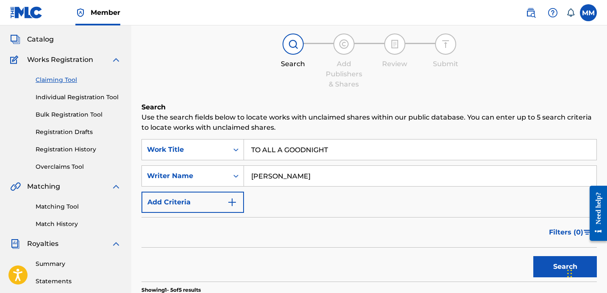
scroll to position [90, 0]
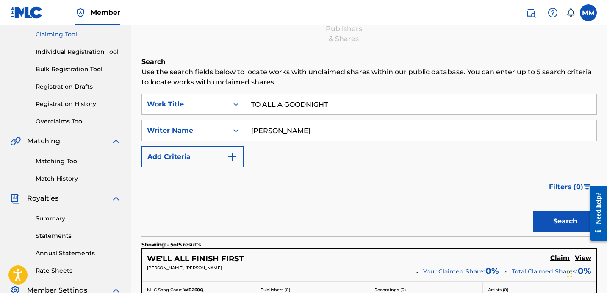
click at [559, 221] on button "Search" at bounding box center [565, 221] width 64 height 21
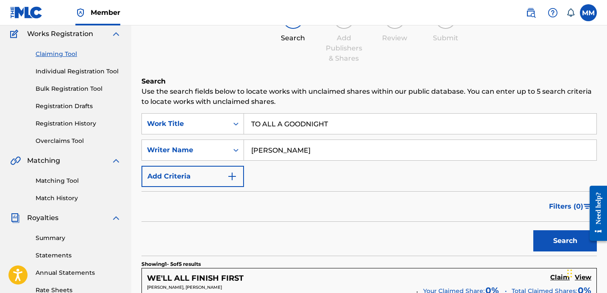
scroll to position [16, 0]
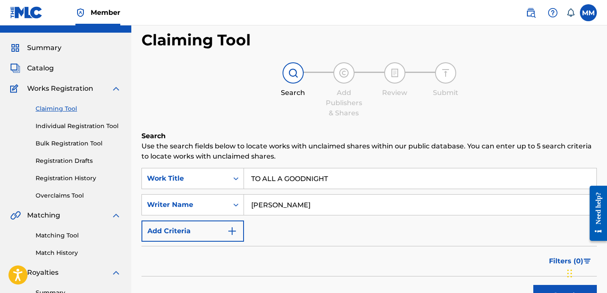
click at [45, 72] on span "Catalog" at bounding box center [40, 68] width 27 height 10
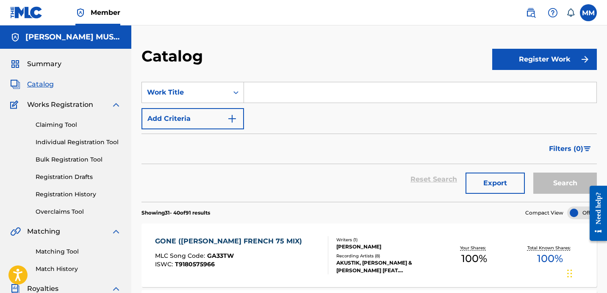
click at [581, 60] on img "submit" at bounding box center [585, 59] width 10 height 10
click at [529, 87] on link "Individual" at bounding box center [544, 87] width 105 height 20
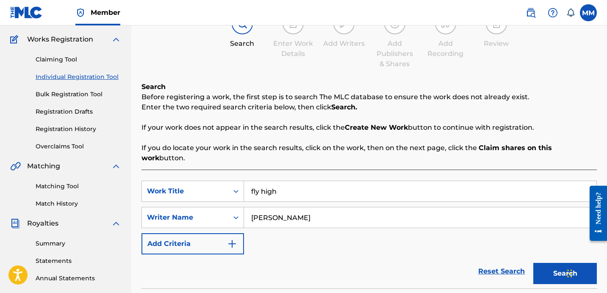
scroll to position [80, 0]
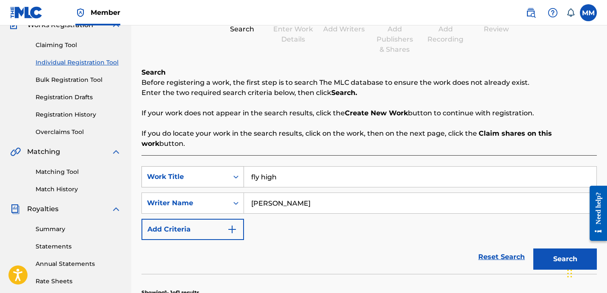
drag, startPoint x: 304, startPoint y: 166, endPoint x: 210, endPoint y: 166, distance: 94.0
click at [266, 166] on input "fly high" at bounding box center [420, 176] width 352 height 20
drag, startPoint x: 334, startPoint y: 166, endPoint x: 219, endPoint y: 166, distance: 115.2
click at [219, 166] on div "SearchWithCriteriac6c505d9-ee3f-49ed-9c96-cab9a17d8afb Work Title fly hTO" at bounding box center [368, 176] width 455 height 21
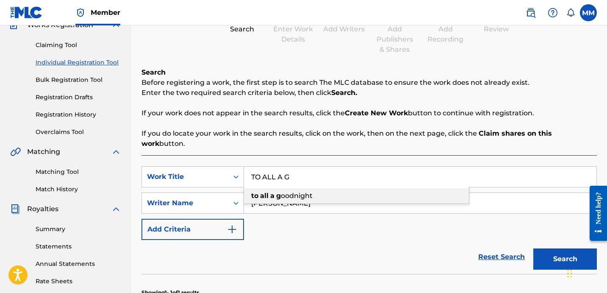
click at [286, 191] on span "oodnight" at bounding box center [297, 195] width 32 height 8
type input "to all a goodnight"
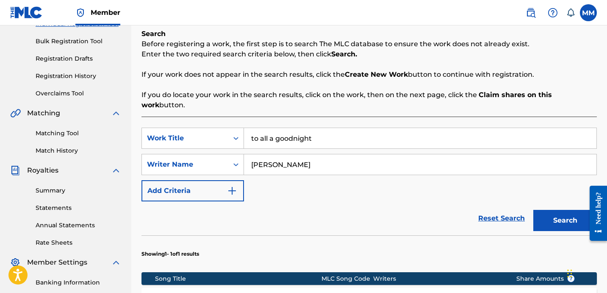
scroll to position [162, 0]
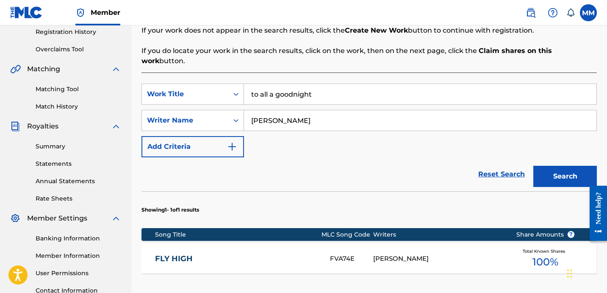
click at [568, 166] on button "Search" at bounding box center [565, 176] width 64 height 21
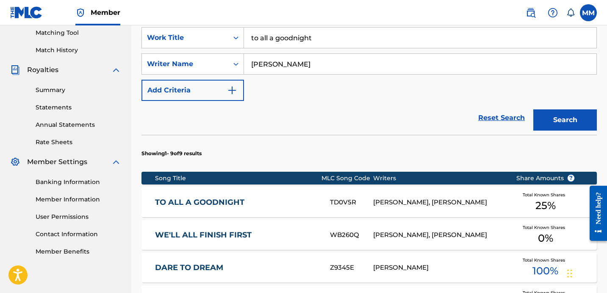
scroll to position [234, 0]
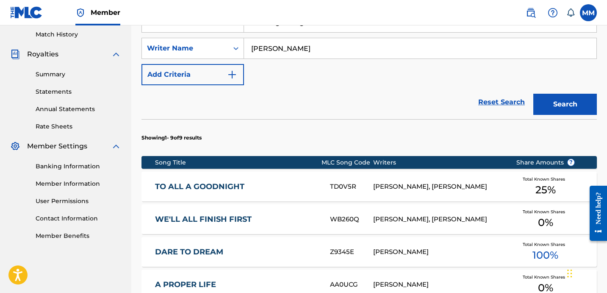
click at [188, 182] on link "TO ALL A GOODNIGHT" at bounding box center [236, 187] width 163 height 10
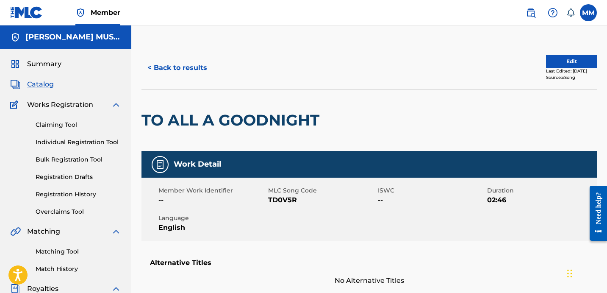
click at [557, 64] on button "Edit" at bounding box center [571, 61] width 51 height 13
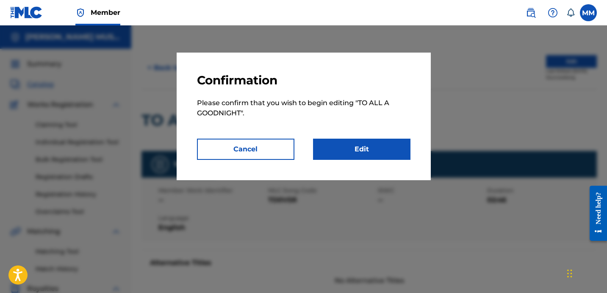
click at [378, 150] on link "Edit" at bounding box center [361, 149] width 97 height 21
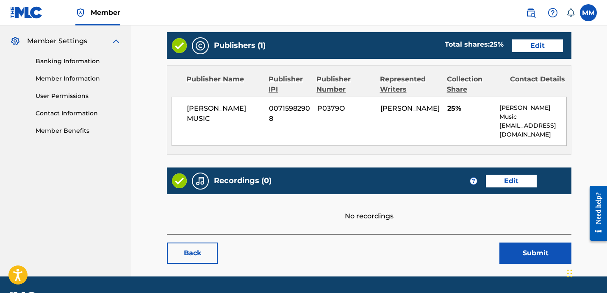
scroll to position [352, 0]
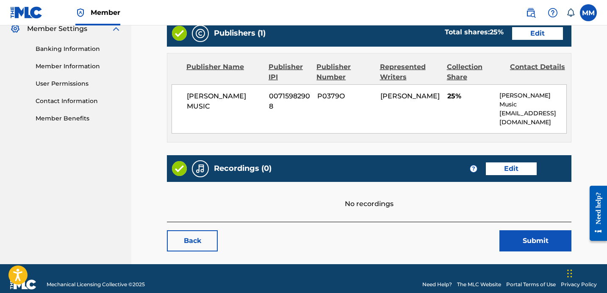
click at [499, 162] on link "Edit" at bounding box center [511, 168] width 51 height 13
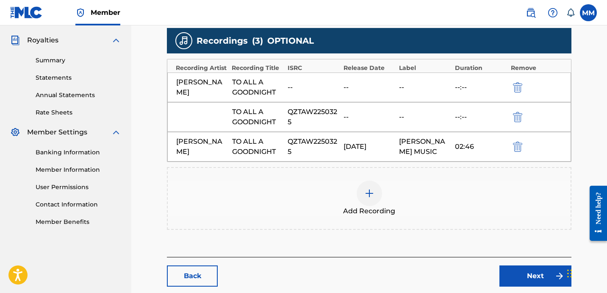
scroll to position [235, 0]
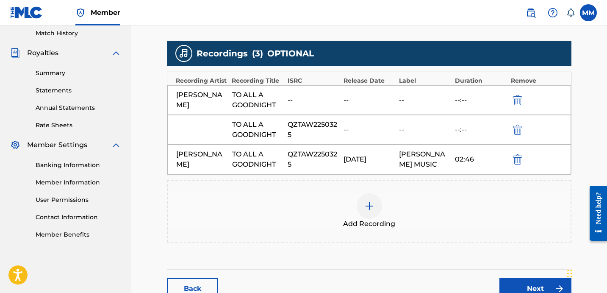
click at [370, 208] on img at bounding box center [369, 206] width 10 height 10
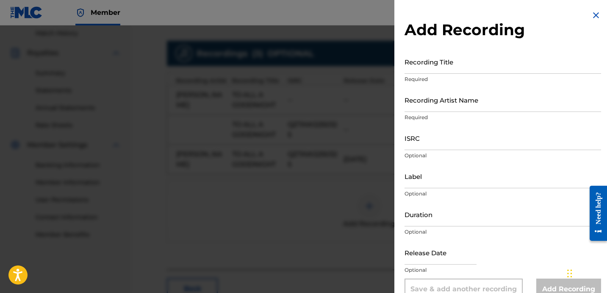
click at [446, 67] on input "Recording Title" at bounding box center [502, 62] width 197 height 24
type input "TO ALL A GOODNIGHT"
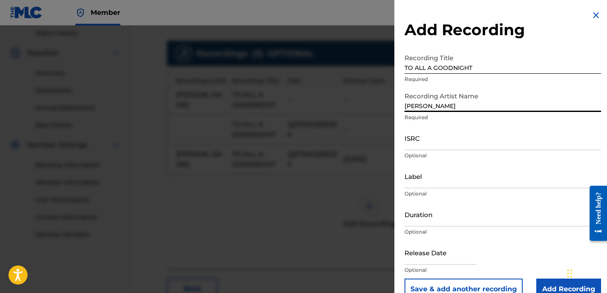
type input "[PERSON_NAME]"
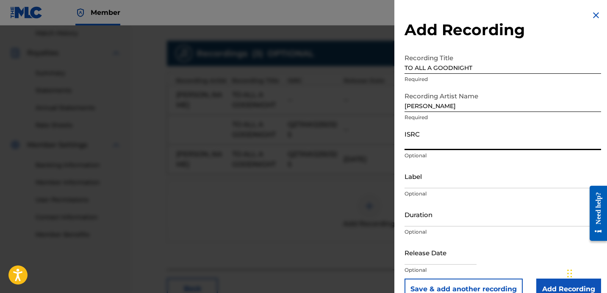
paste input "QZTAW2250325"
type input "QZTAW2250325"
click at [441, 183] on input "Label" at bounding box center [502, 176] width 197 height 24
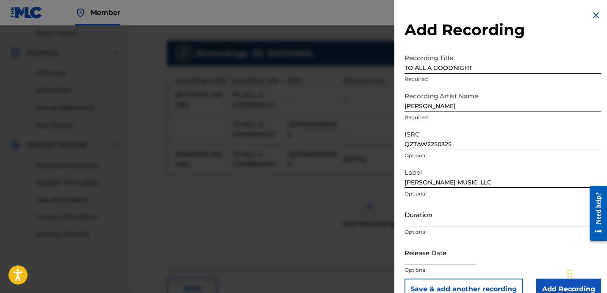
type input "[PERSON_NAME] MUSIC, LLC"
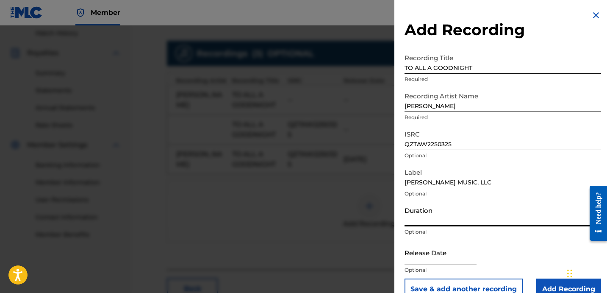
click at [430, 217] on input "Duration" at bounding box center [502, 214] width 197 height 24
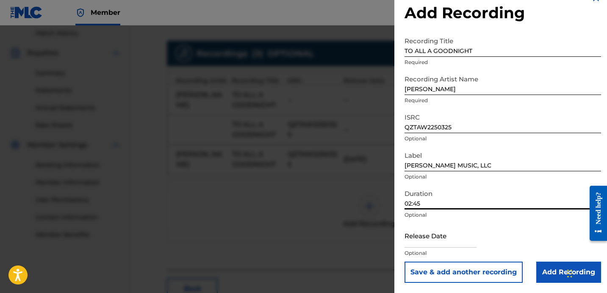
scroll to position [17, 0]
type input "02:45"
click at [435, 242] on input "text" at bounding box center [440, 235] width 72 height 24
select select "7"
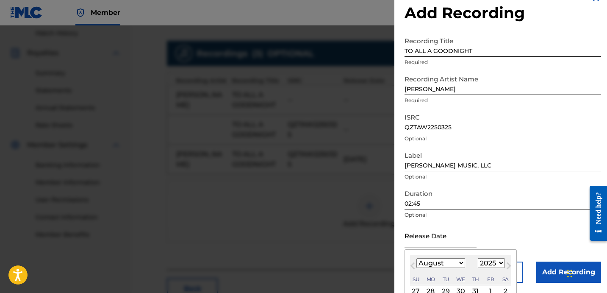
select select "2022"
select select "11"
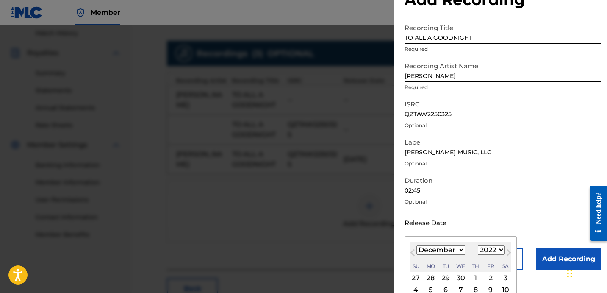
scroll to position [43, 0]
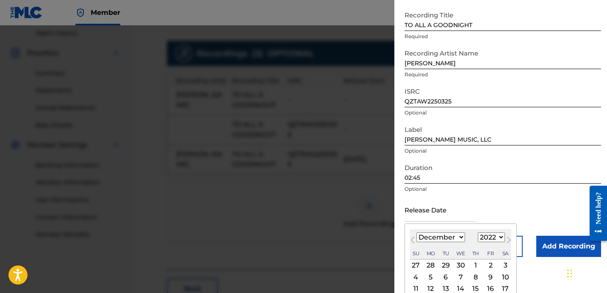
click at [485, 264] on div "2" at bounding box center [490, 265] width 10 height 10
type input "[DATE]"
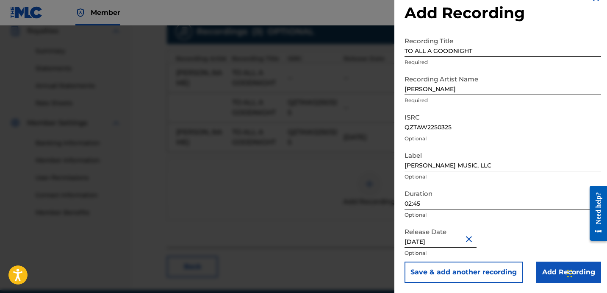
scroll to position [291, 0]
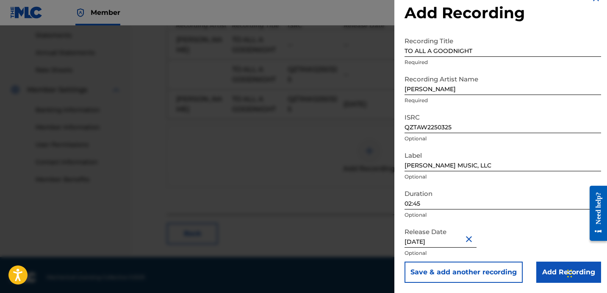
click at [543, 272] on input "Add Recording" at bounding box center [568, 271] width 65 height 21
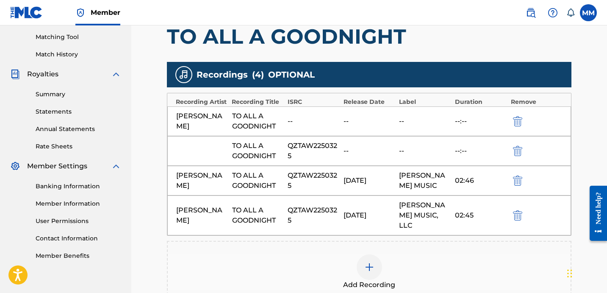
scroll to position [296, 0]
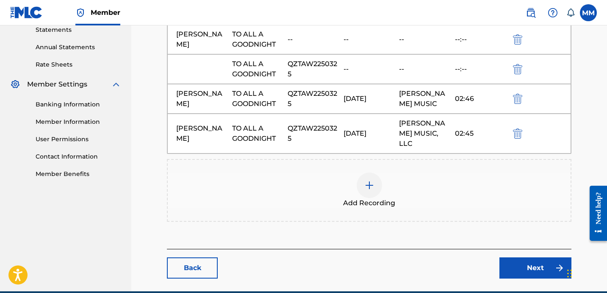
click at [515, 268] on main "Catalog Enter Work Details Add Writers Add Publishers & Shares Add Recording Re…" at bounding box center [368, 21] width 455 height 540
click at [526, 259] on link "Next" at bounding box center [535, 267] width 72 height 21
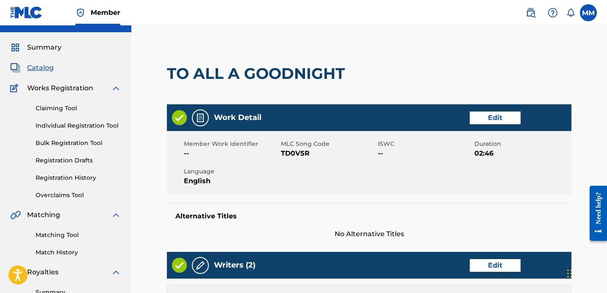
scroll to position [29, 0]
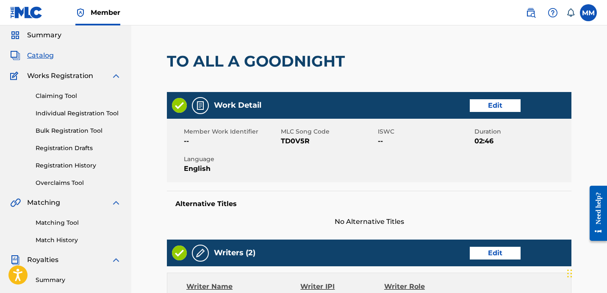
click at [505, 101] on link "Edit" at bounding box center [495, 105] width 51 height 13
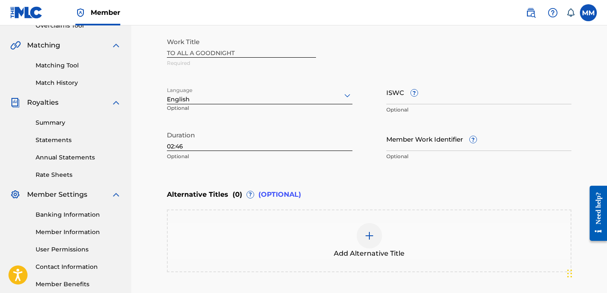
scroll to position [220, 0]
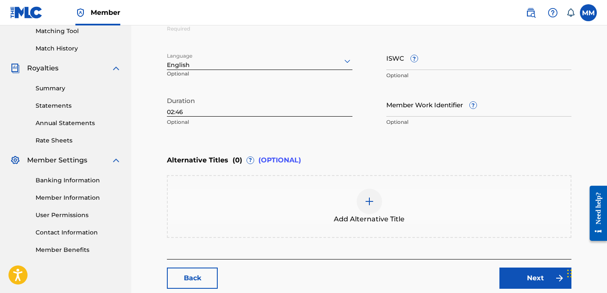
click at [403, 58] on input "ISWC ?" at bounding box center [479, 58] width 186 height 24
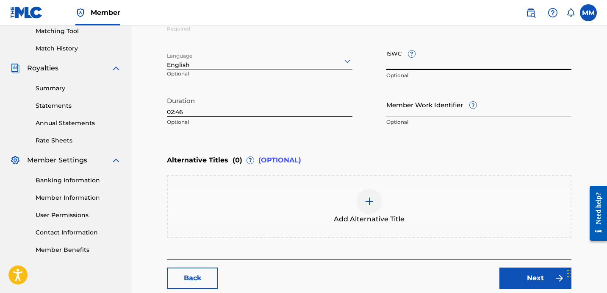
paste input "197271515668"
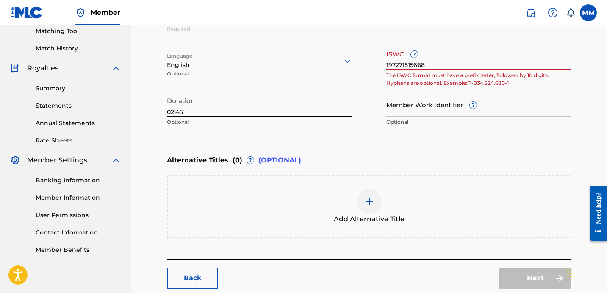
type input "197271515668"
click at [385, 65] on div "Work Title TO ALL A GOODNIGHT Required Language English Optional ISWC ? 1972715…" at bounding box center [369, 64] width 404 height 131
drag, startPoint x: 435, startPoint y: 64, endPoint x: 347, endPoint y: 62, distance: 88.6
click at [347, 62] on div "Work Title TO ALL A GOODNIGHT Required Language English Optional ISWC ? 1972715…" at bounding box center [369, 64] width 404 height 131
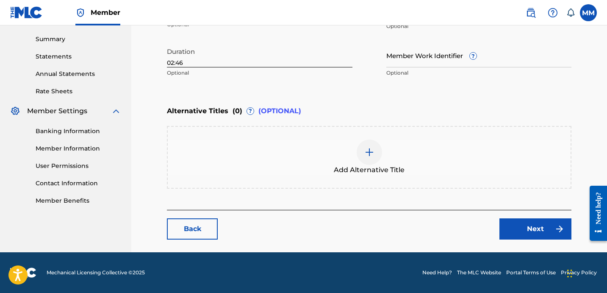
scroll to position [269, 0]
click at [515, 232] on link "Next" at bounding box center [535, 228] width 72 height 21
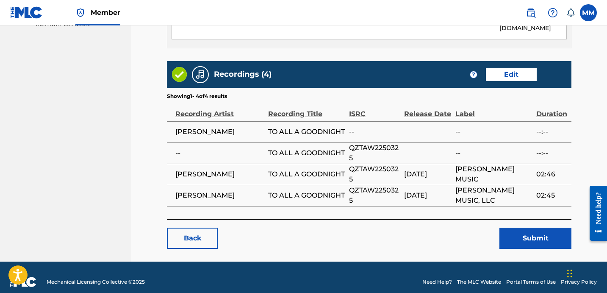
scroll to position [445, 0]
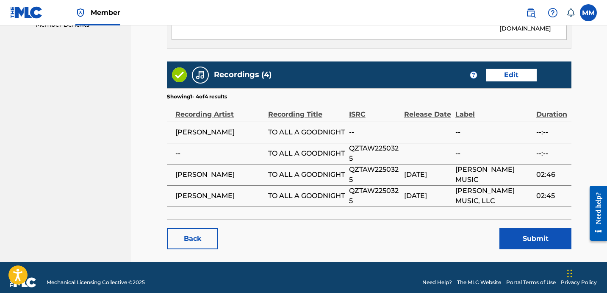
click at [526, 228] on button "Submit" at bounding box center [535, 238] width 72 height 21
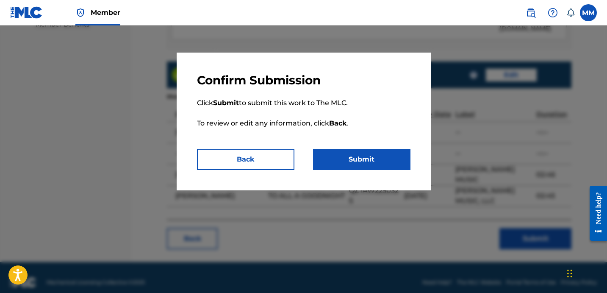
click at [346, 155] on button "Submit" at bounding box center [361, 159] width 97 height 21
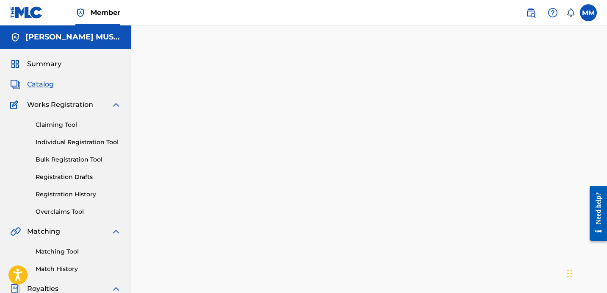
click at [43, 81] on span "Catalog" at bounding box center [40, 84] width 27 height 10
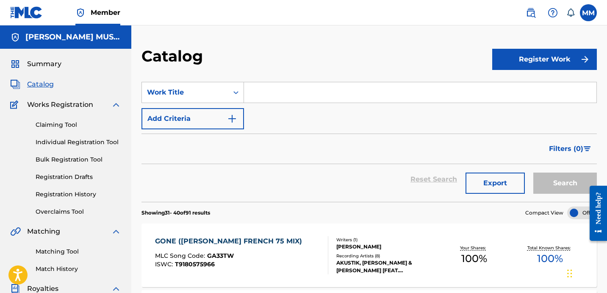
click at [279, 91] on input "Search Form" at bounding box center [420, 92] width 352 height 20
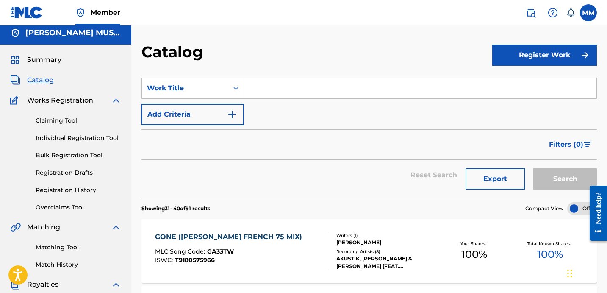
scroll to position [4, 0]
click at [298, 86] on input "Search Form" at bounding box center [420, 88] width 352 height 20
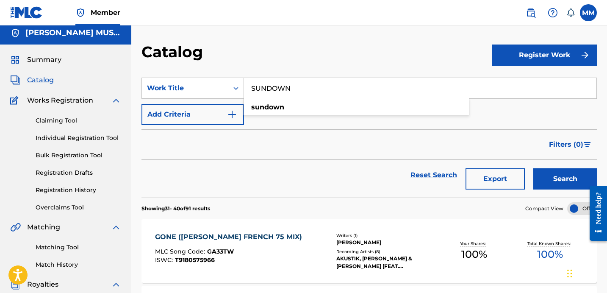
type input "SUNDOWN"
click at [565, 179] on button "Search" at bounding box center [565, 178] width 64 height 21
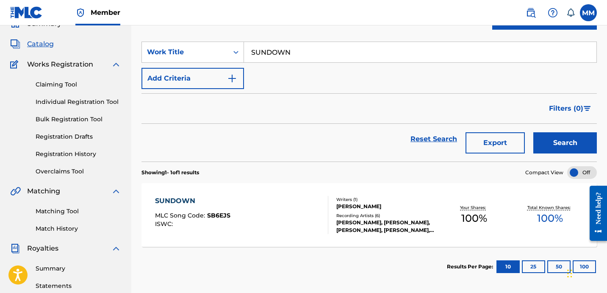
scroll to position [43, 0]
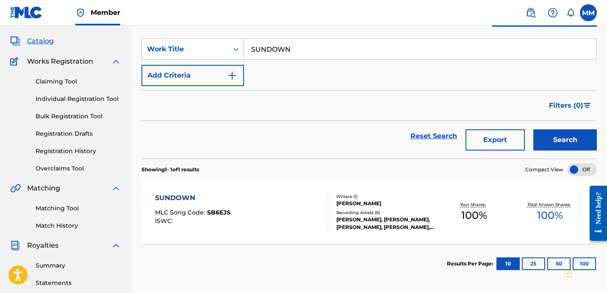
click at [213, 202] on div "SUNDOWN" at bounding box center [192, 198] width 75 height 10
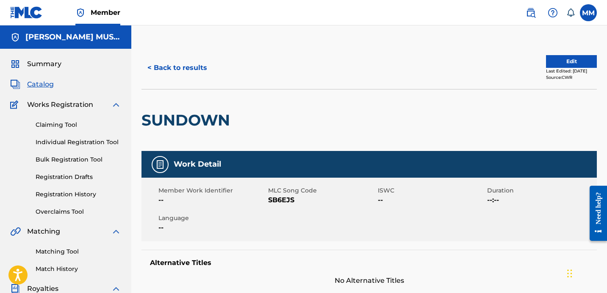
click at [563, 61] on button "Edit" at bounding box center [571, 61] width 51 height 13
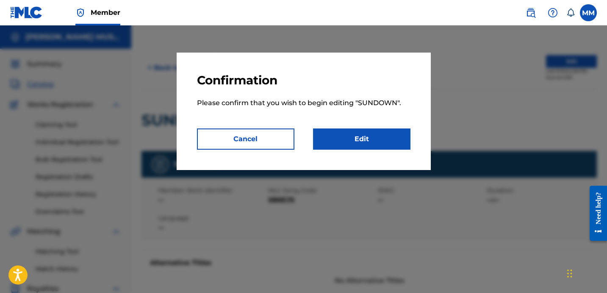
click at [346, 140] on link "Edit" at bounding box center [361, 138] width 97 height 21
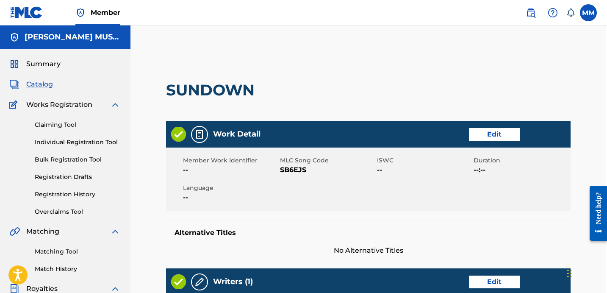
scroll to position [0, 1]
click at [497, 139] on link "Edit" at bounding box center [494, 134] width 51 height 13
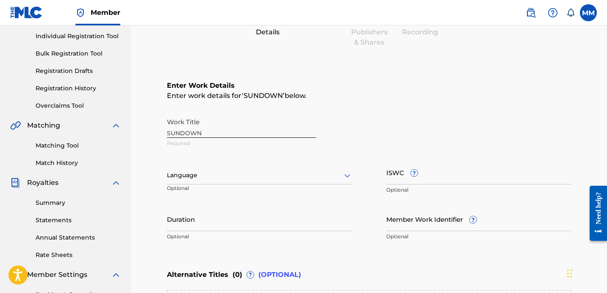
scroll to position [125, 0]
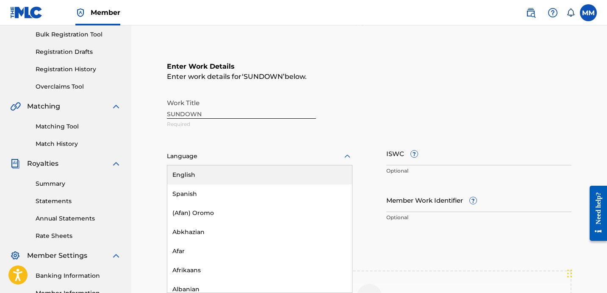
click at [210, 157] on div at bounding box center [260, 156] width 186 height 11
click at [208, 174] on div "English" at bounding box center [259, 174] width 185 height 19
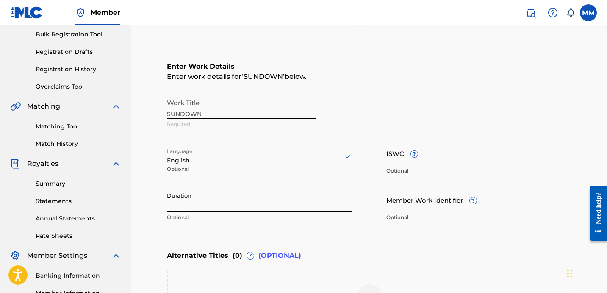
click at [209, 208] on input "Duration" at bounding box center [260, 200] width 186 height 24
type input "06:03"
click at [402, 155] on input "ISWC ?" at bounding box center [479, 153] width 186 height 24
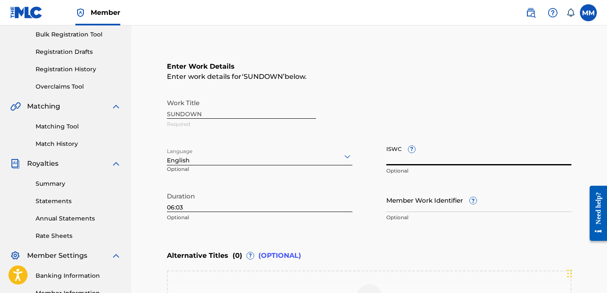
paste input "T3151496690"
type input "T3151496690"
click at [357, 125] on div "Work Title SUNDOWN Required" at bounding box center [369, 113] width 404 height 38
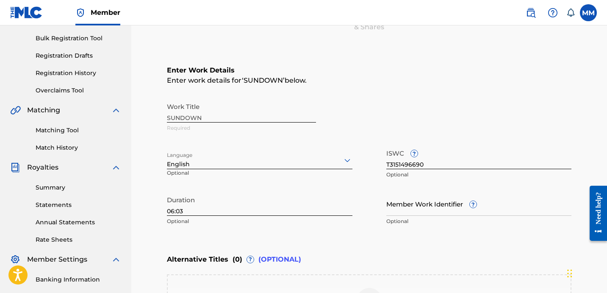
scroll to position [119, 1]
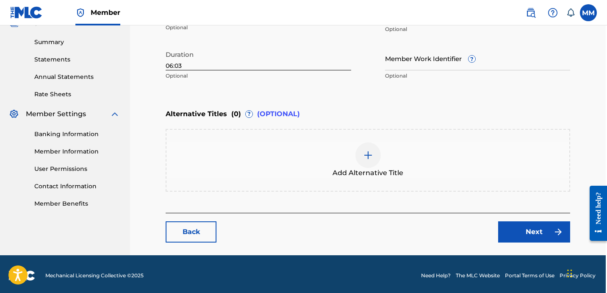
click at [530, 233] on link "Next" at bounding box center [534, 231] width 72 height 21
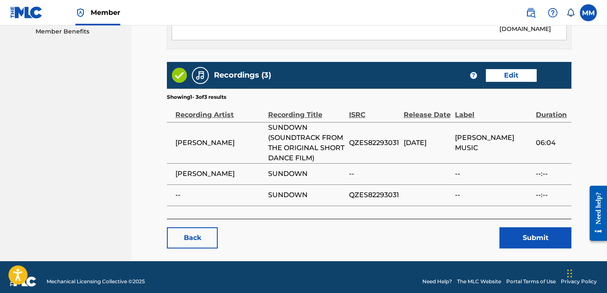
scroll to position [438, 0]
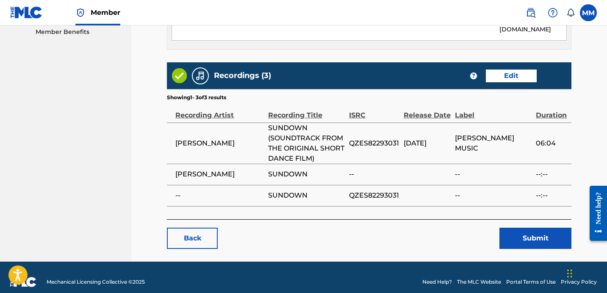
click at [513, 69] on link "Edit" at bounding box center [511, 75] width 51 height 13
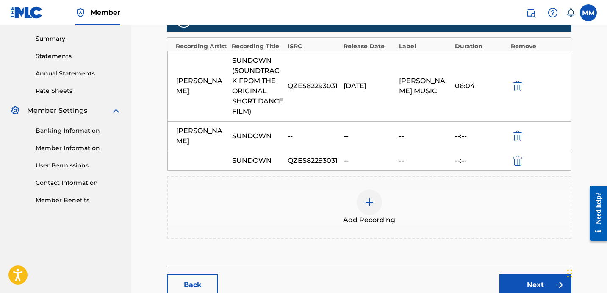
scroll to position [285, 0]
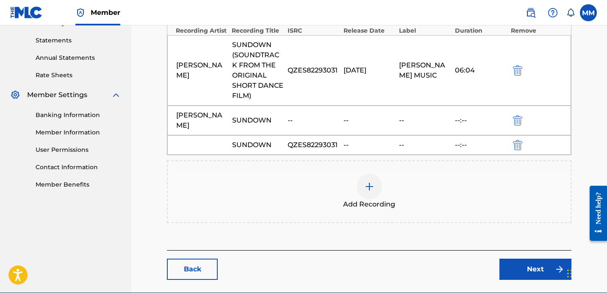
click at [536, 276] on link "Next" at bounding box center [535, 268] width 72 height 21
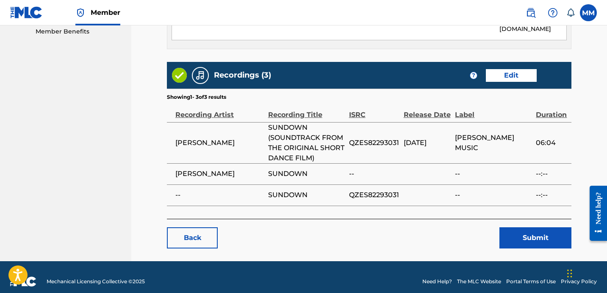
scroll to position [438, 0]
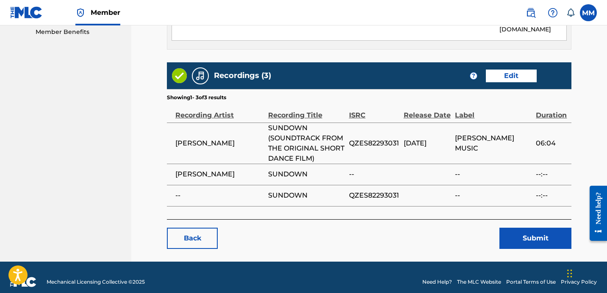
click at [534, 235] on button "Submit" at bounding box center [535, 237] width 72 height 21
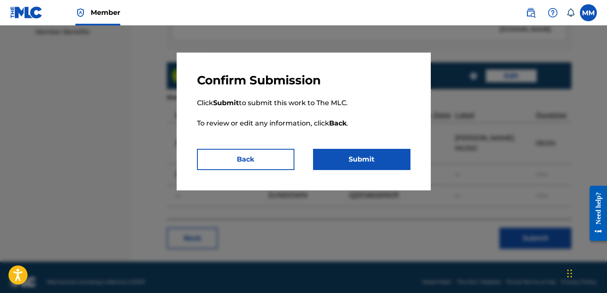
click at [267, 156] on button "Back" at bounding box center [245, 159] width 97 height 21
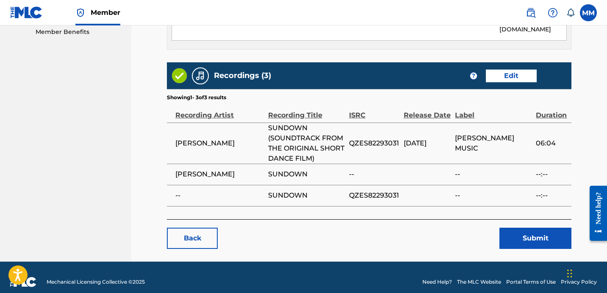
click at [525, 232] on button "Submit" at bounding box center [535, 237] width 72 height 21
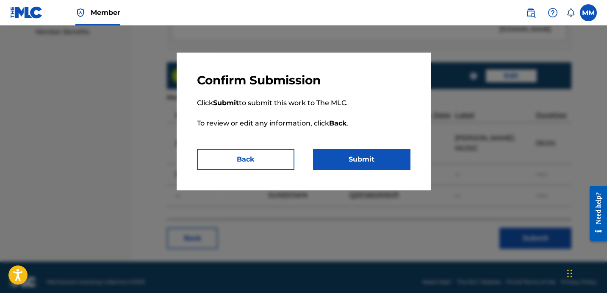
click at [381, 163] on button "Submit" at bounding box center [361, 159] width 97 height 21
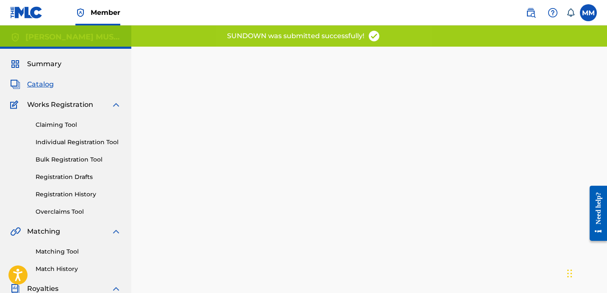
click at [227, 64] on div "Back Done" at bounding box center [369, 192] width 404 height 267
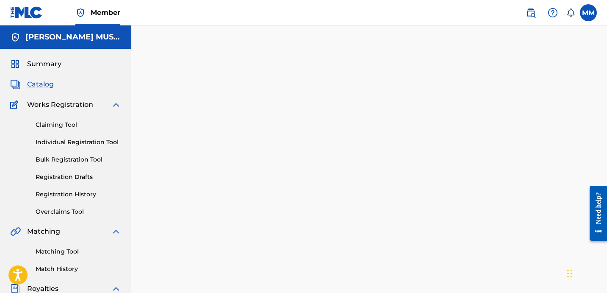
click at [116, 105] on img at bounding box center [116, 105] width 10 height 10
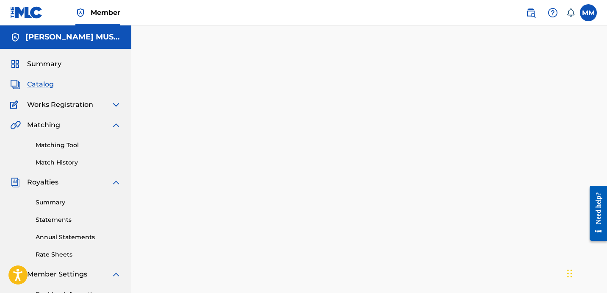
click at [115, 123] on img at bounding box center [116, 125] width 10 height 10
